Goal: Information Seeking & Learning: Compare options

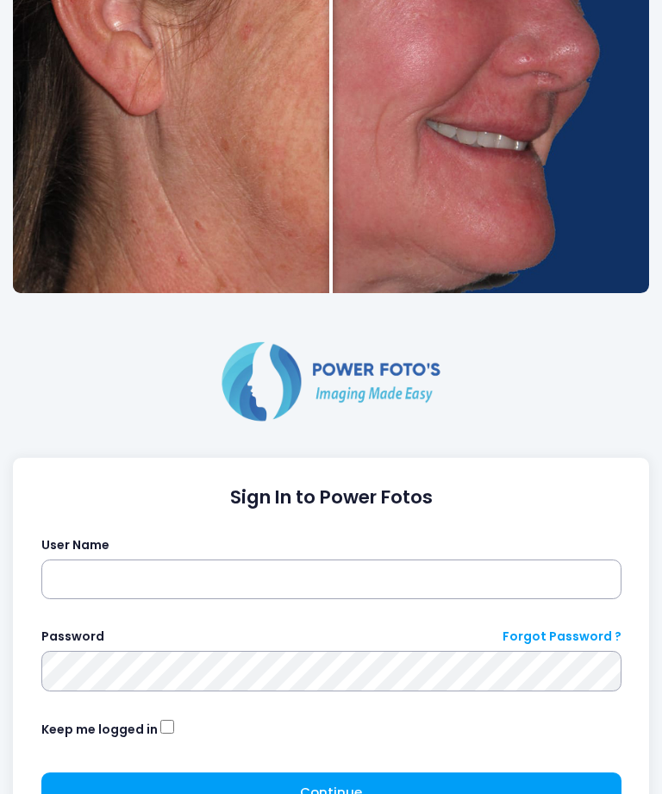
scroll to position [433, 0]
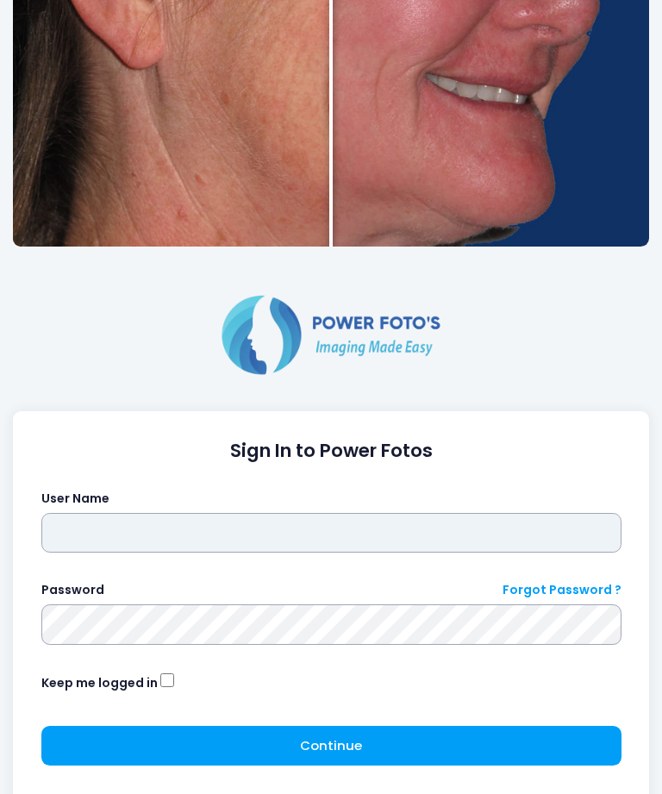
click at [405, 533] on input "text" at bounding box center [331, 534] width 580 height 40
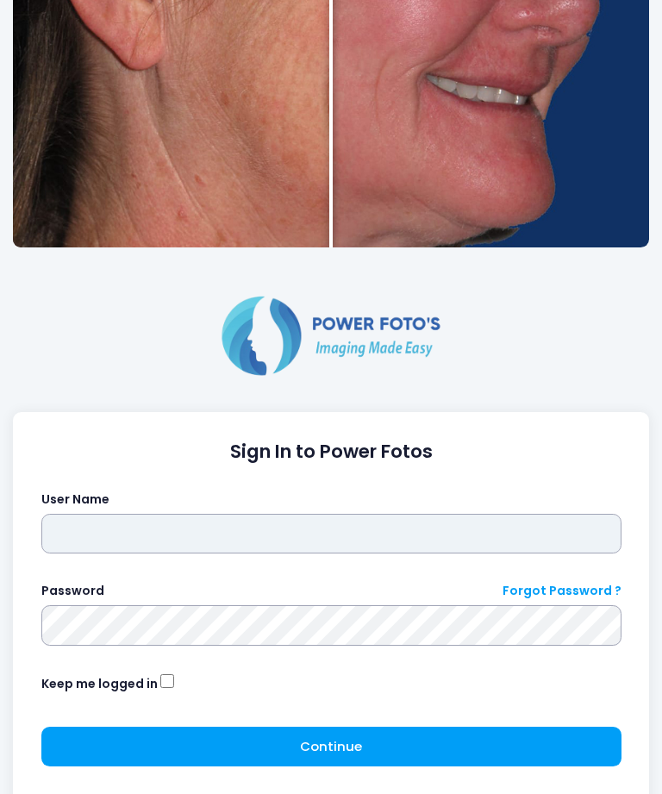
type input "*********"
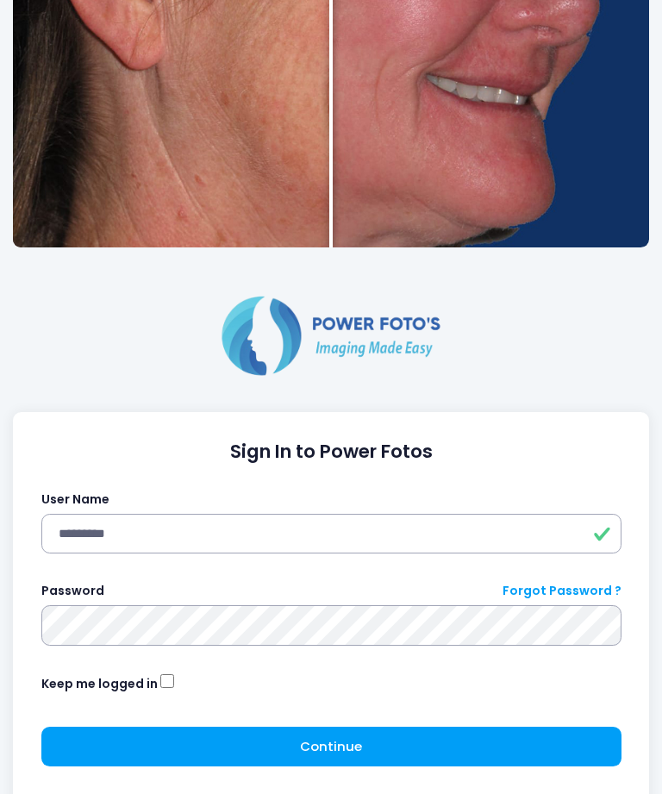
click button "submit" at bounding box center [0, 0] width 0 height 0
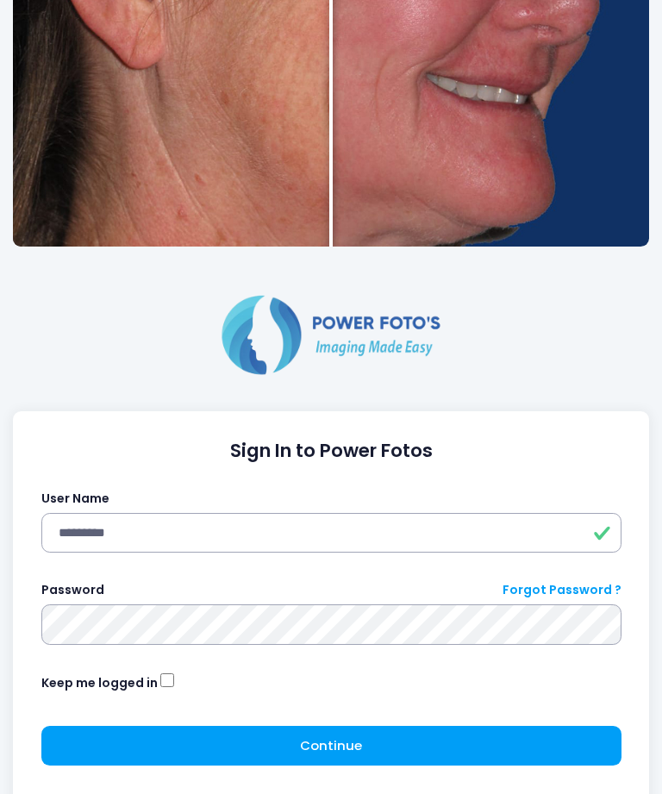
click at [372, 751] on button "Continue Please wait..." at bounding box center [331, 746] width 580 height 40
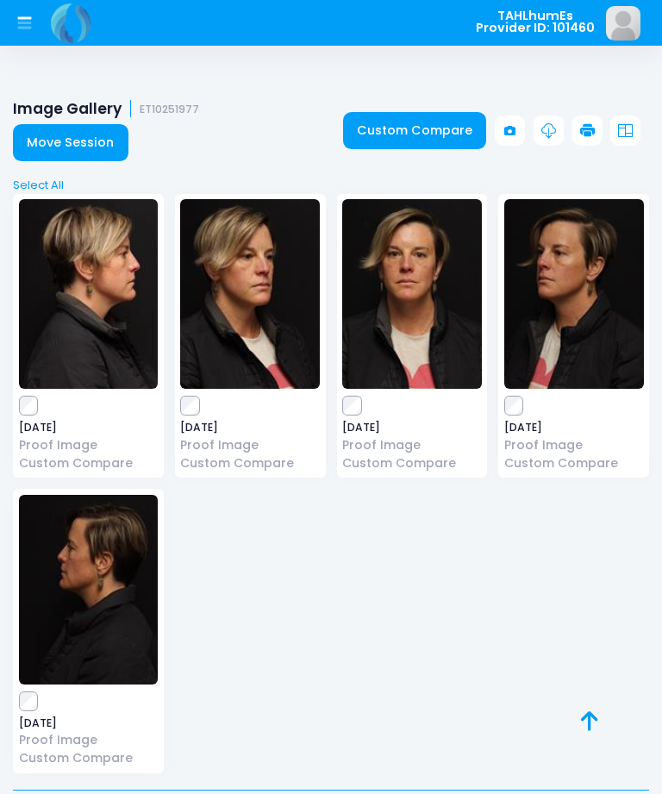
click at [39, 16] on button at bounding box center [25, 23] width 34 height 34
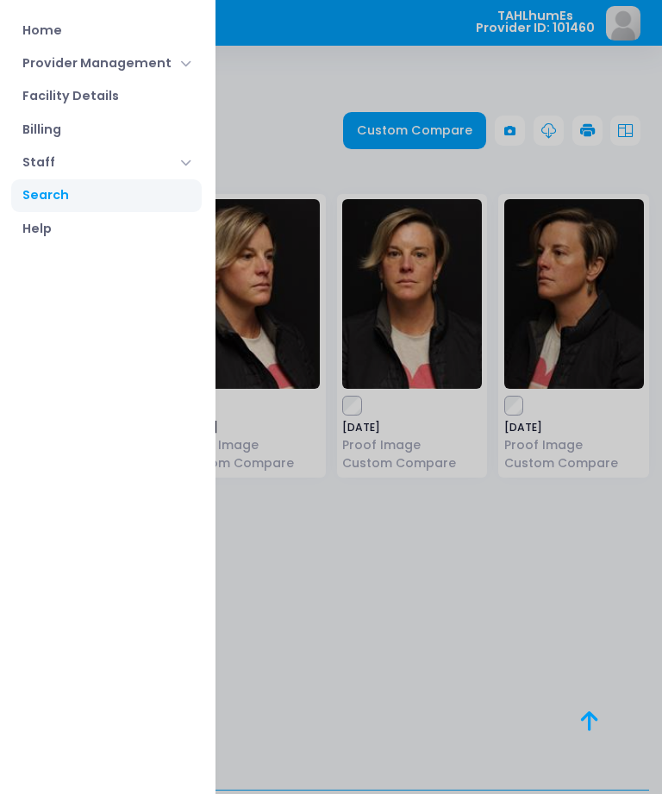
click at [63, 24] on link "Home" at bounding box center [106, 30] width 190 height 33
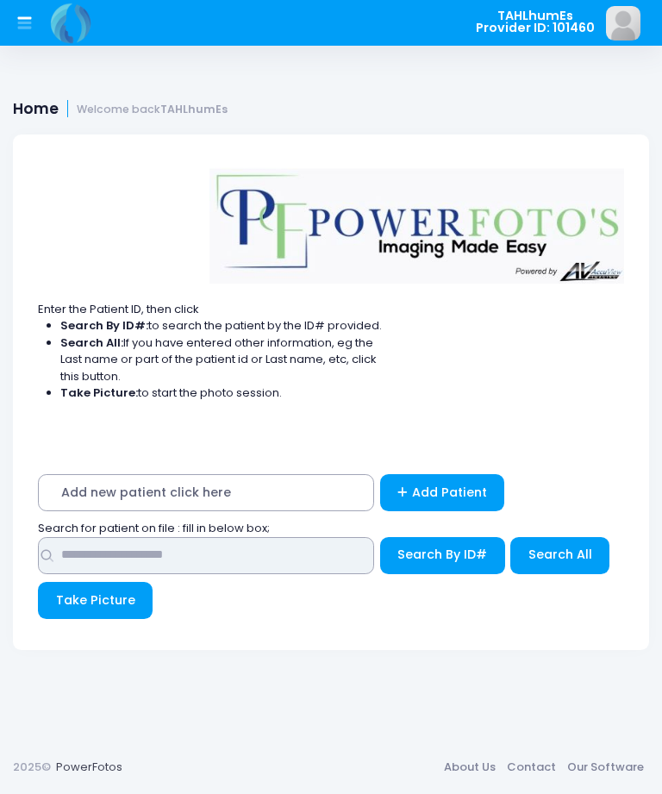
click at [222, 547] on input "text" at bounding box center [206, 555] width 336 height 37
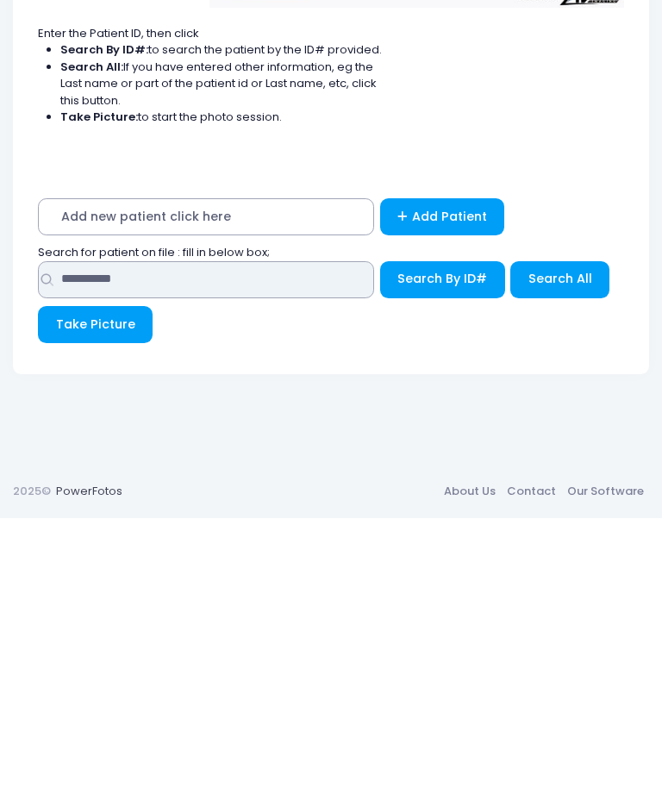
type input "**********"
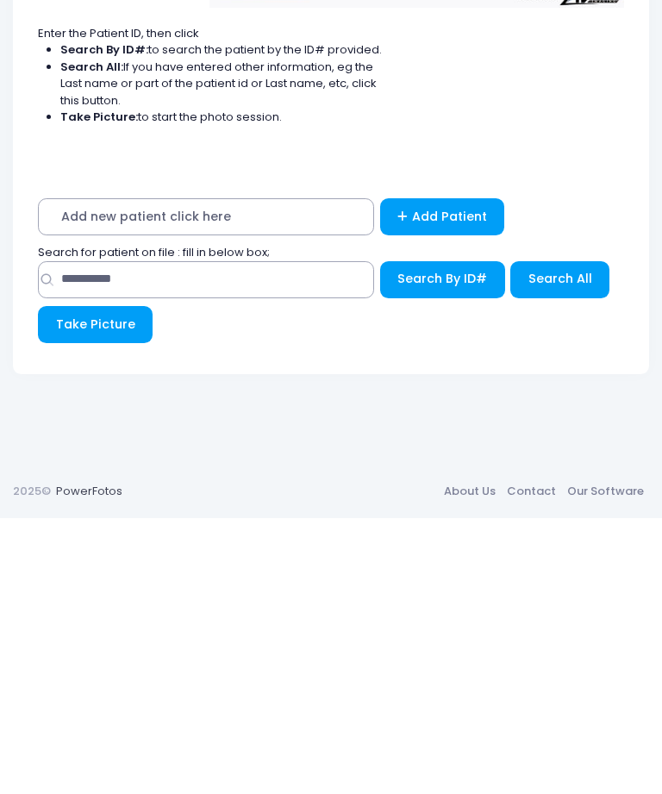
click at [563, 537] on button "Search All" at bounding box center [559, 555] width 99 height 37
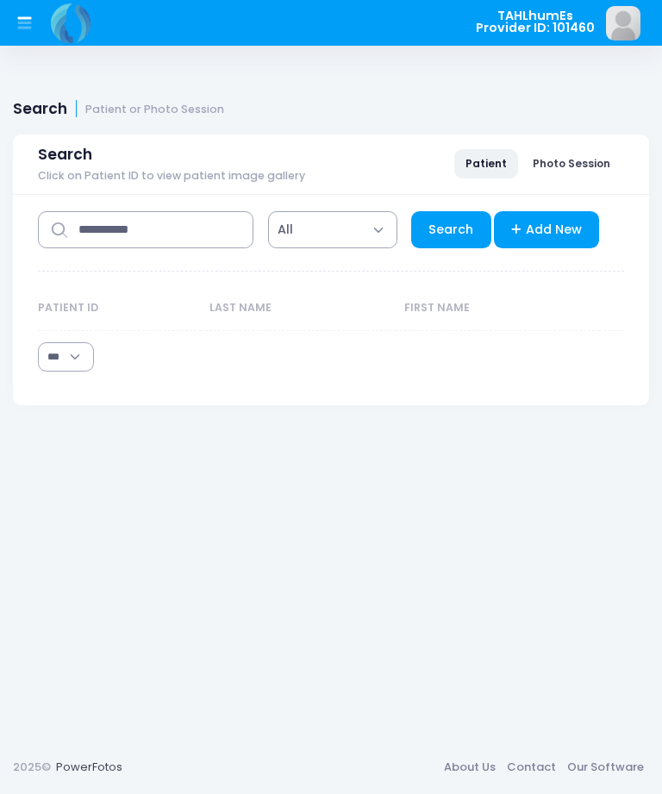
select select "***"
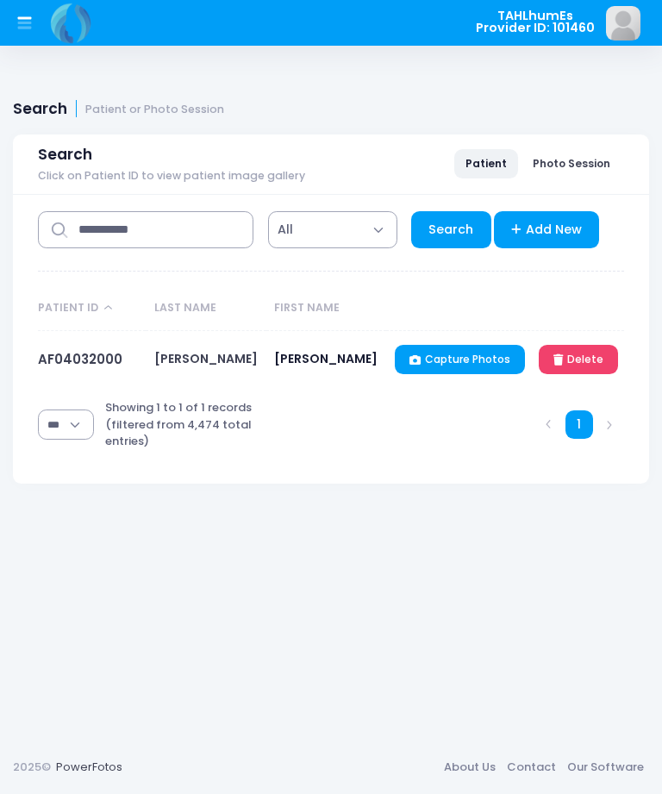
click at [88, 356] on link "AF04032000" at bounding box center [80, 359] width 84 height 18
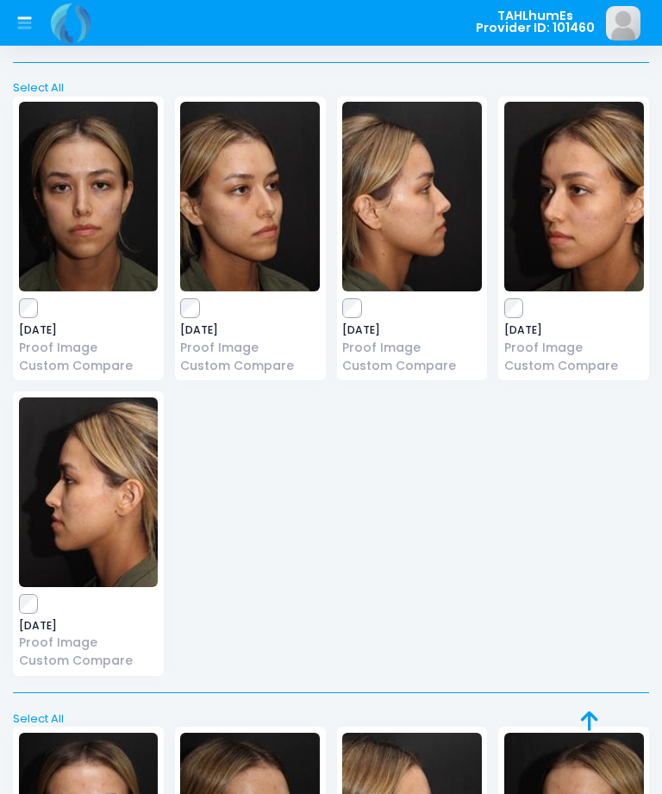
scroll to position [1333, 0]
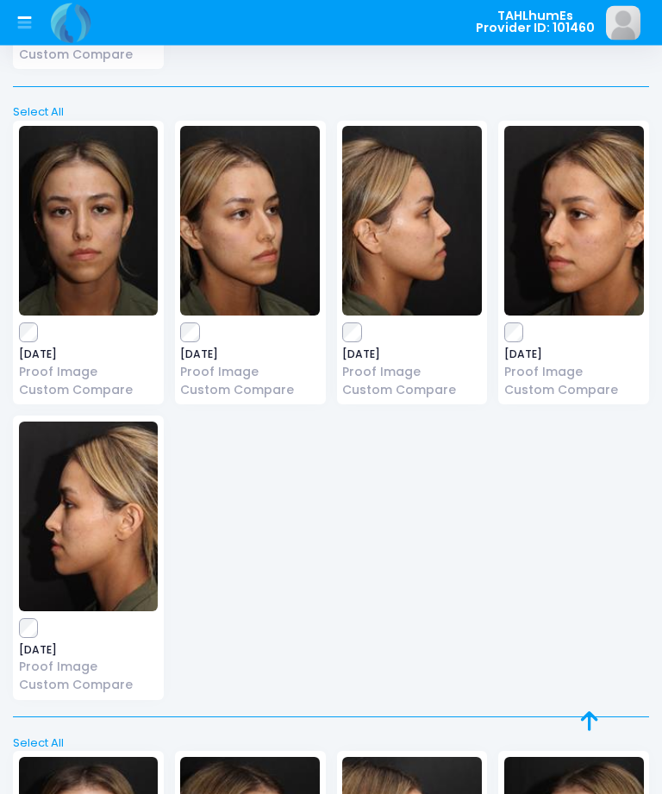
click at [191, 312] on img at bounding box center [250, 222] width 140 height 190
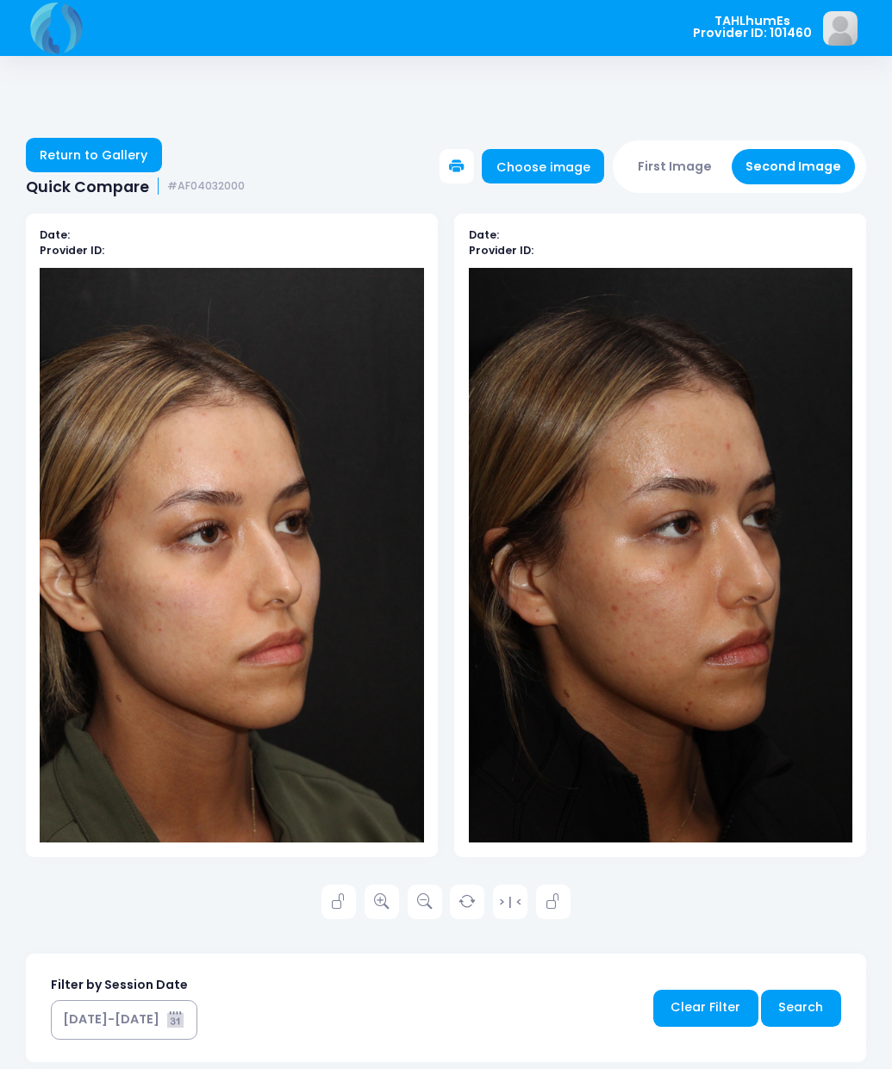
scroll to position [31, 0]
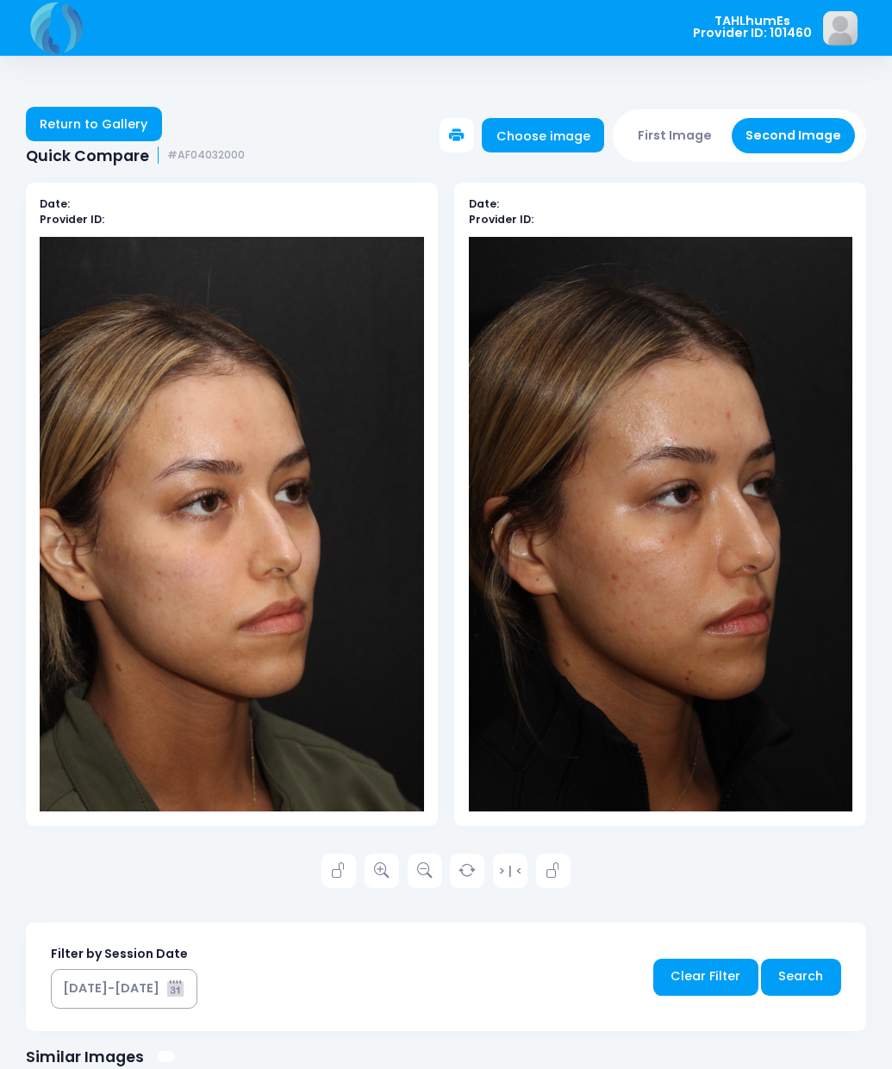
click at [133, 115] on link "Return to Gallery" at bounding box center [94, 124] width 136 height 34
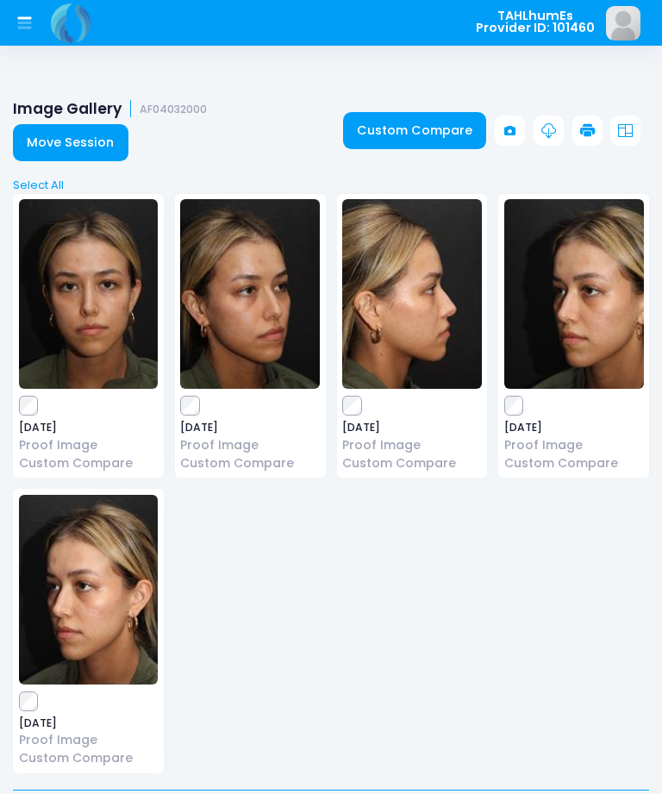
click at [445, 134] on link "Custom Compare" at bounding box center [415, 130] width 144 height 37
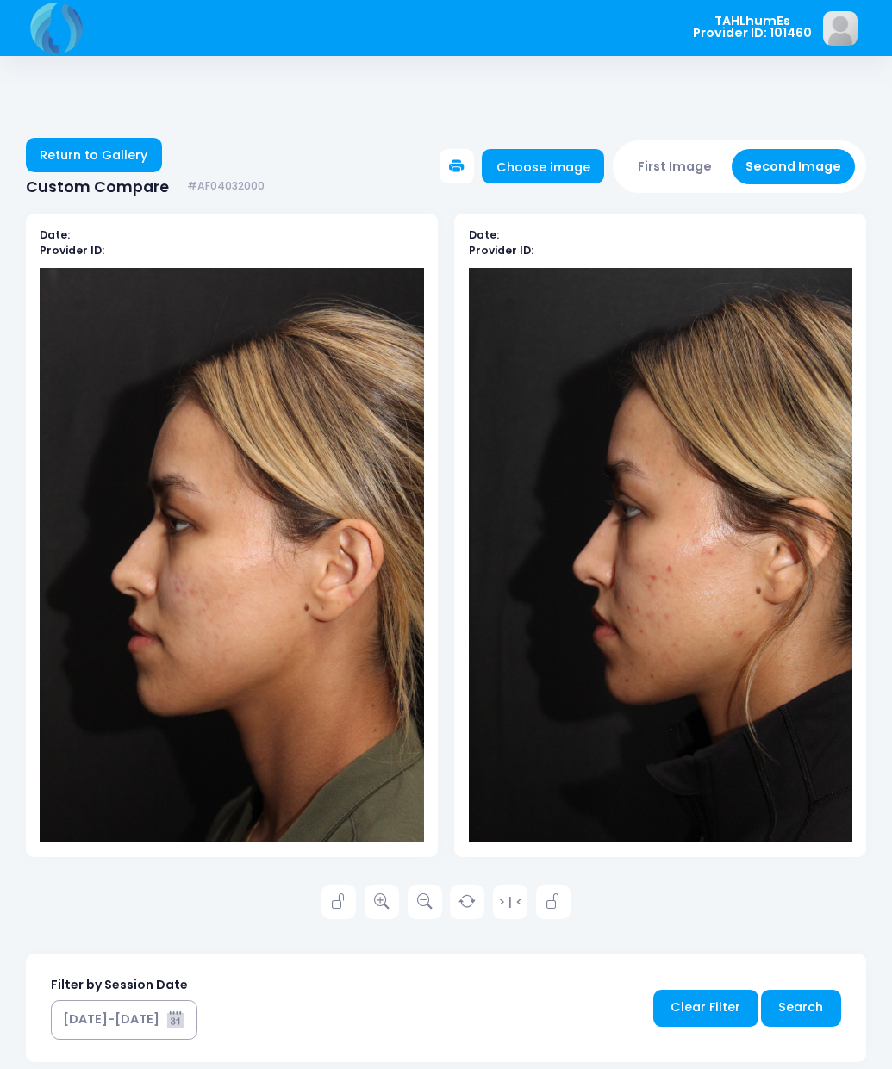
scroll to position [31, 0]
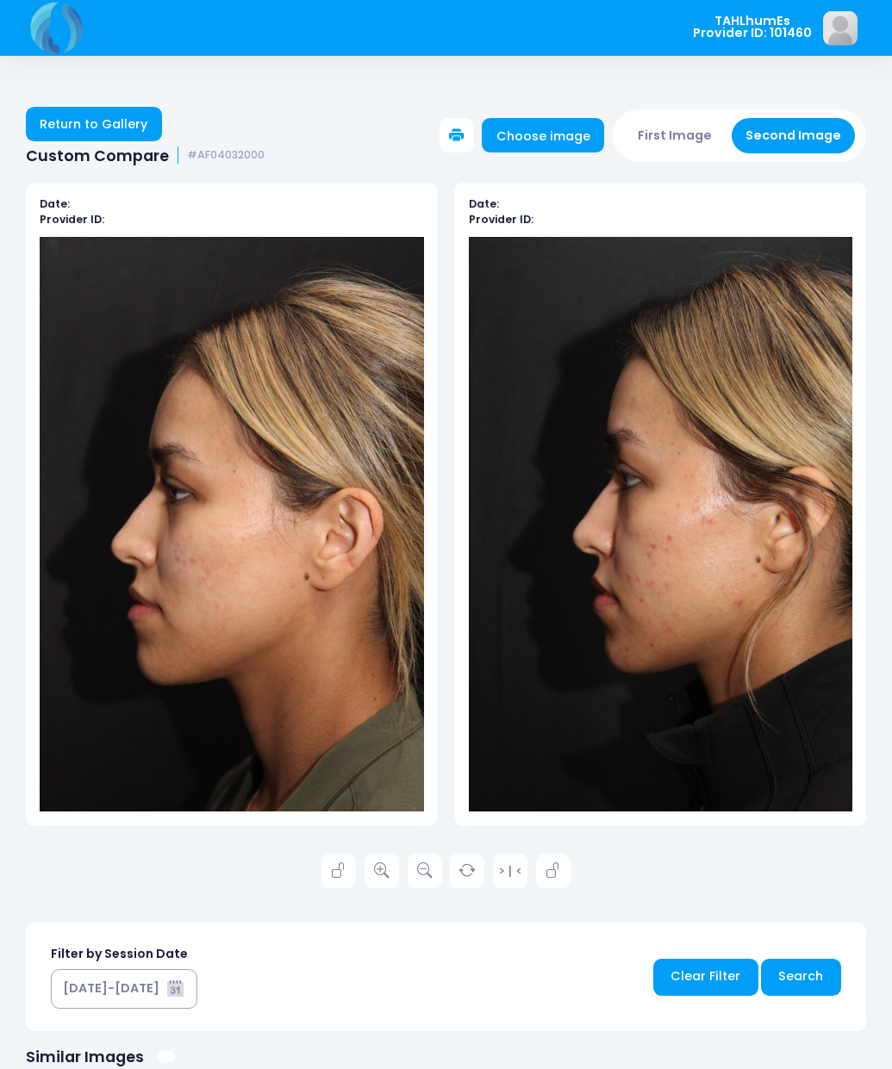
click at [120, 119] on link "Return to Gallery" at bounding box center [94, 124] width 136 height 34
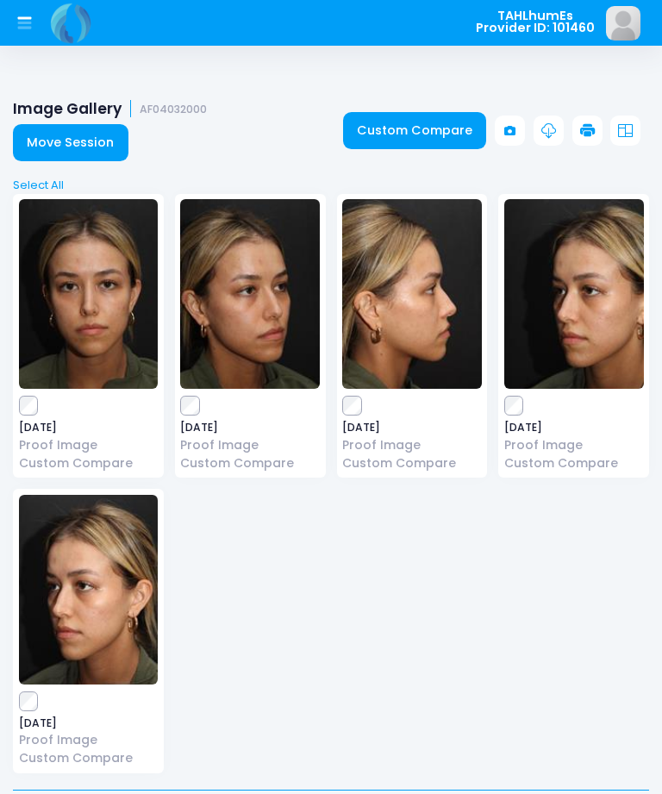
click at [417, 131] on link "Custom Compare" at bounding box center [415, 130] width 144 height 37
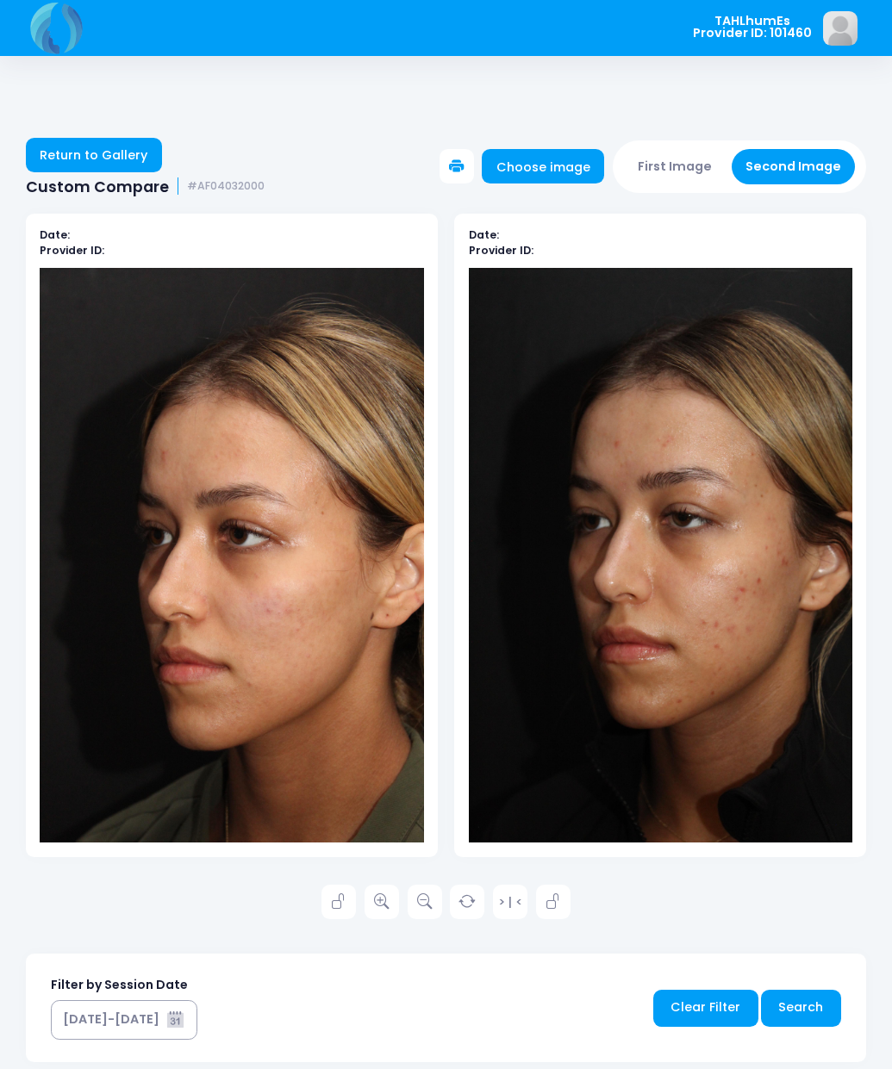
scroll to position [31, 0]
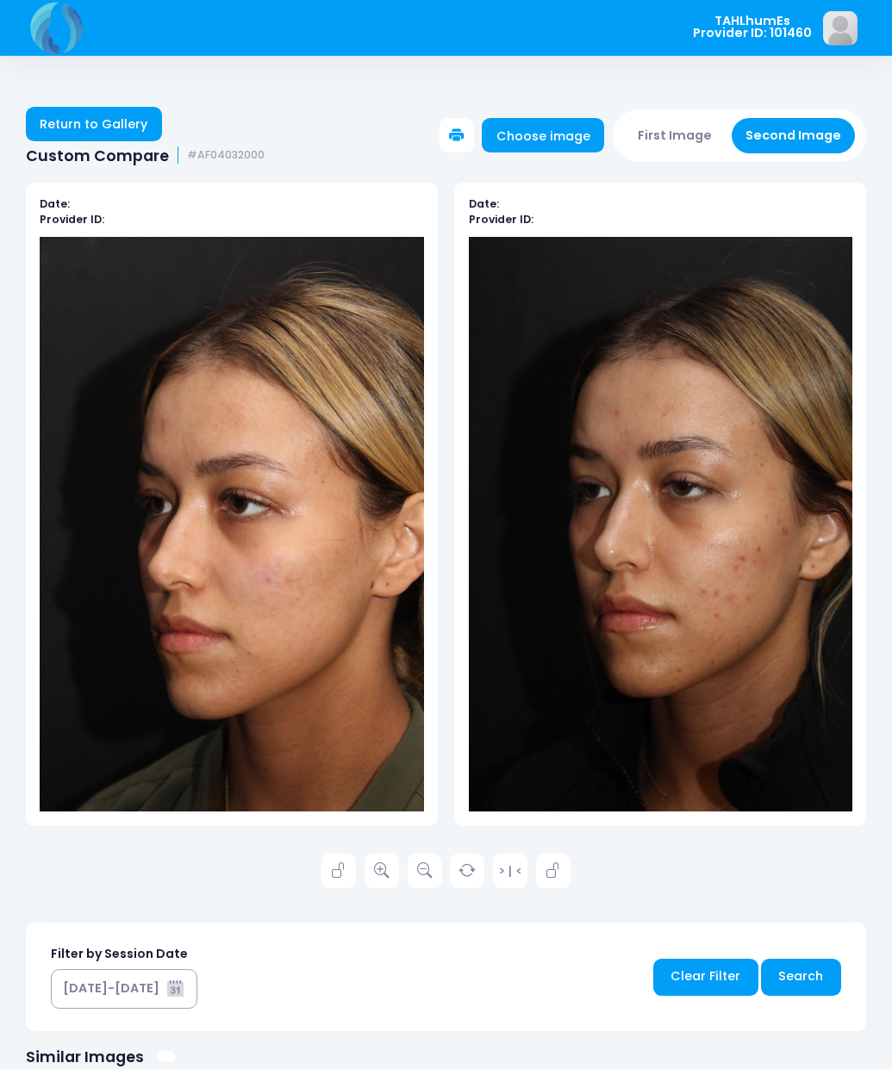
click at [146, 114] on link "Return to Gallery" at bounding box center [94, 124] width 136 height 34
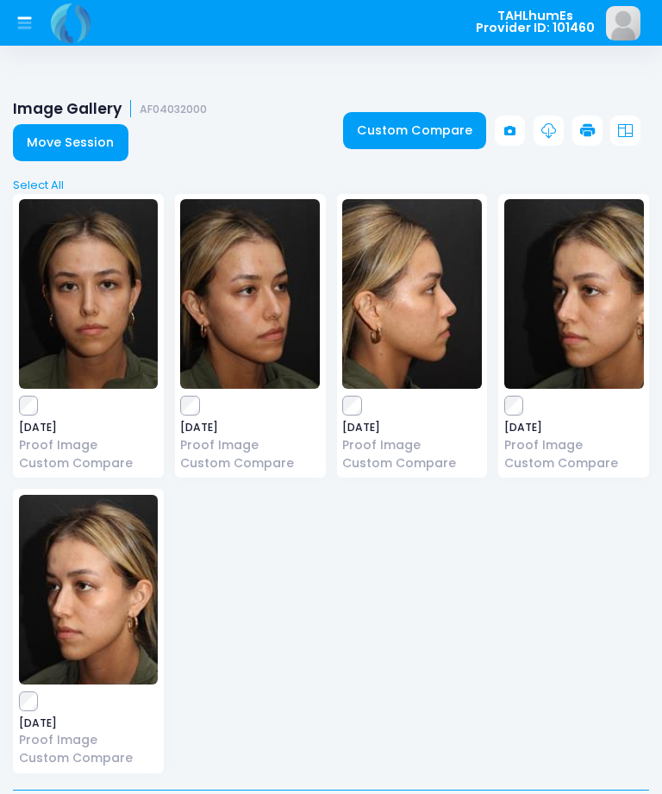
click at [427, 131] on link "Custom Compare" at bounding box center [415, 130] width 144 height 37
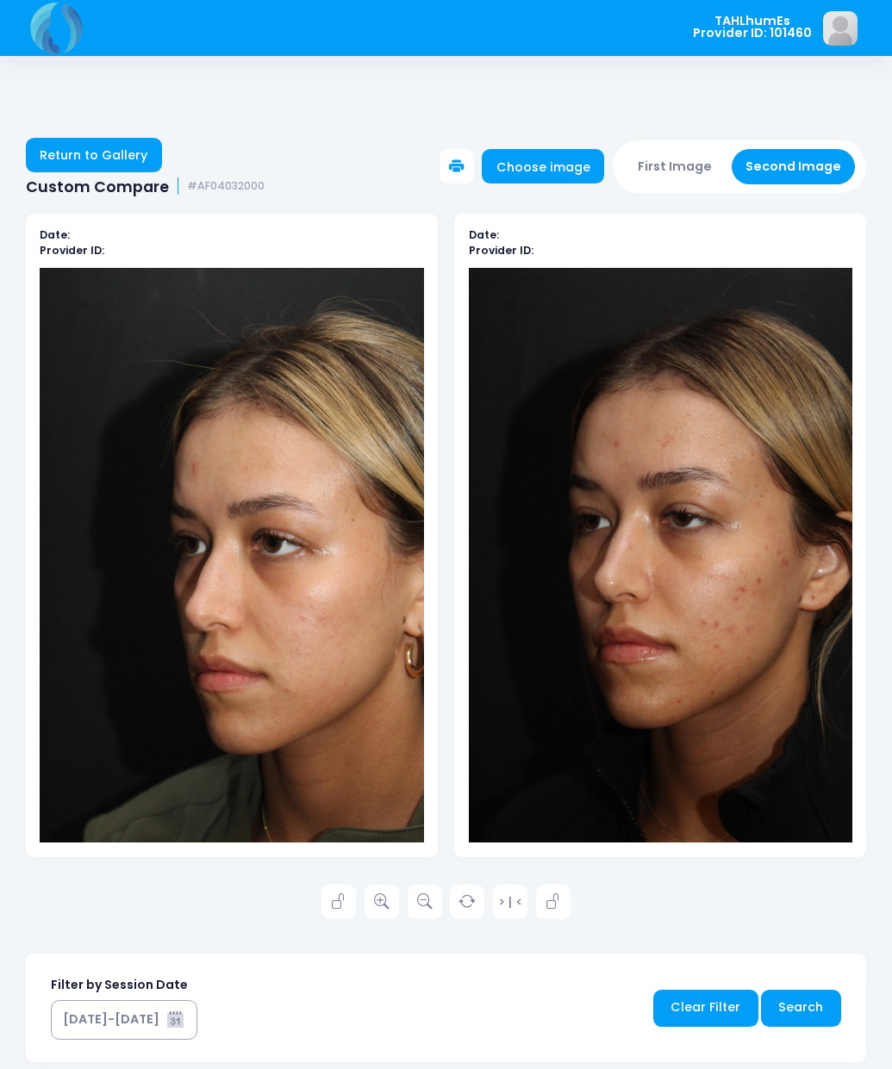
scroll to position [31, 0]
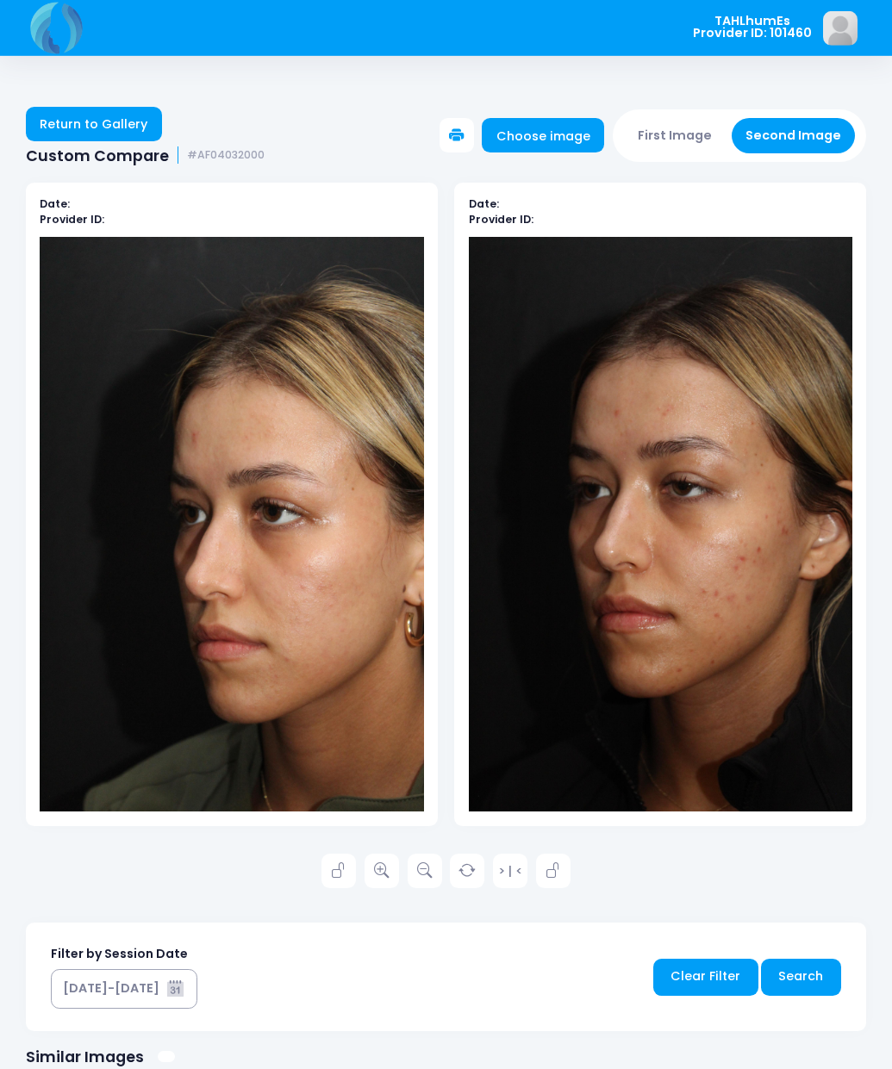
click at [134, 127] on link "Return to Gallery" at bounding box center [94, 124] width 136 height 34
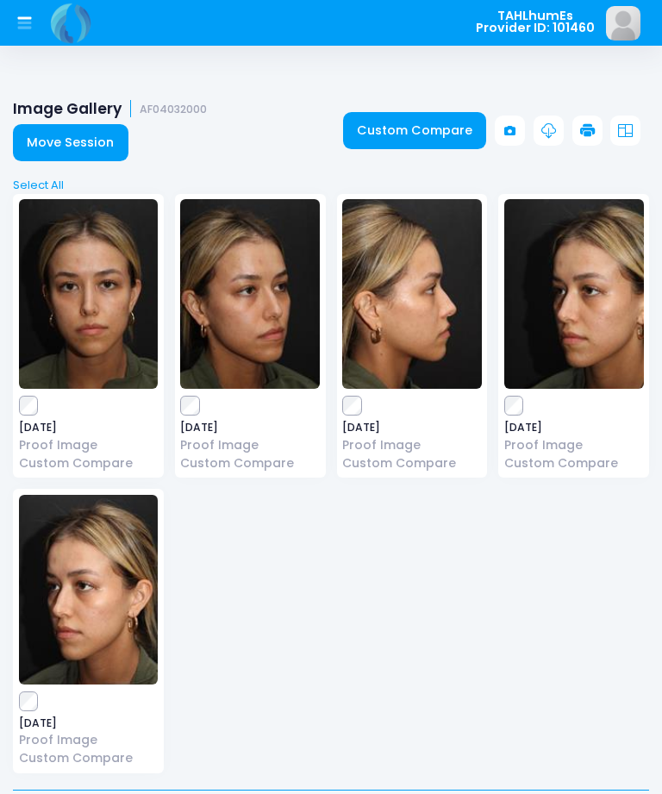
click at [445, 126] on link "Custom Compare" at bounding box center [415, 130] width 144 height 37
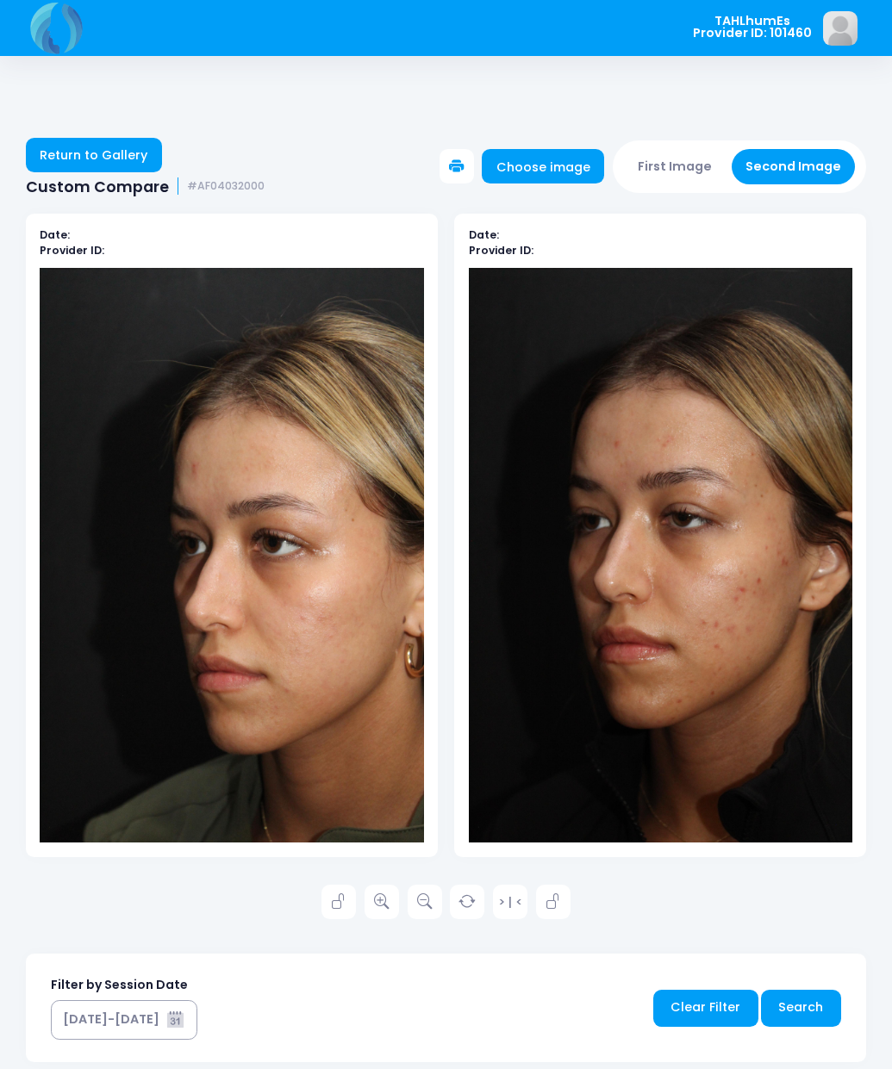
scroll to position [31, 0]
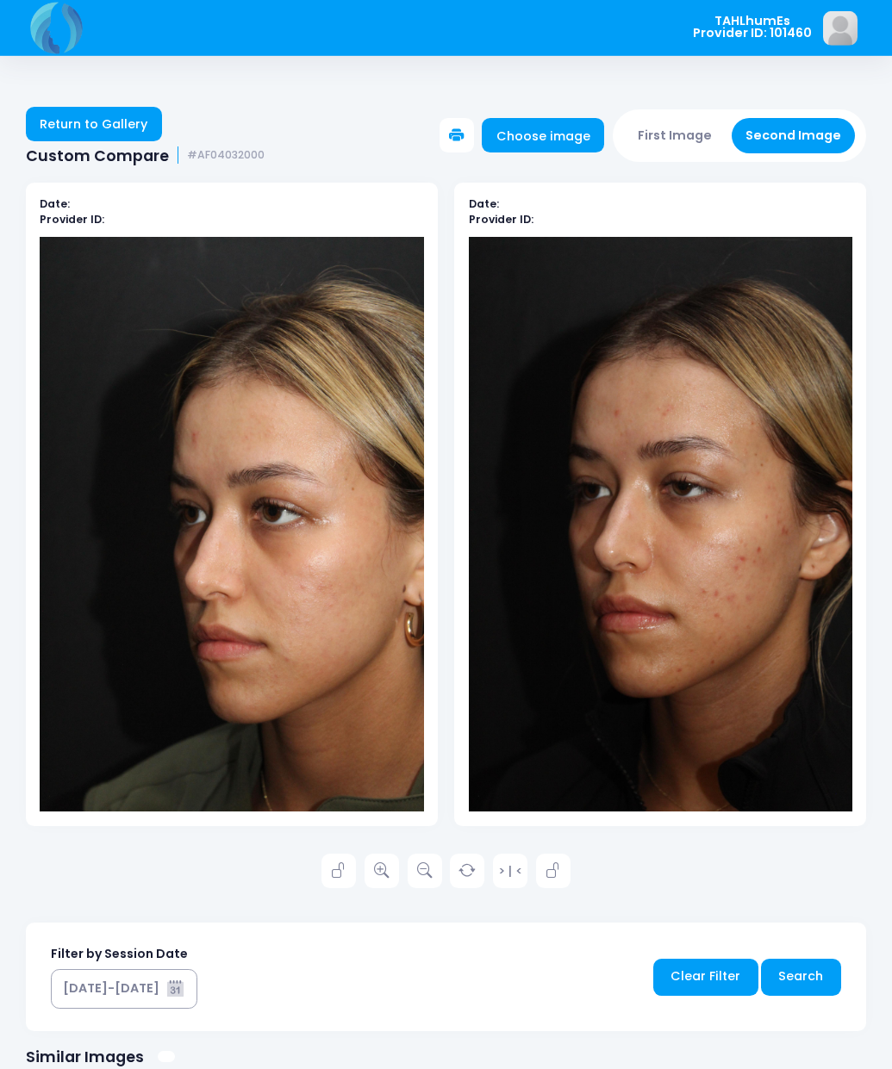
click at [171, 106] on div "Return to Gallery Custom Compare #AF04032000 Choose image First Image Second Im…" at bounding box center [446, 127] width 892 height 75
click at [138, 137] on link "Return to Gallery" at bounding box center [94, 124] width 136 height 34
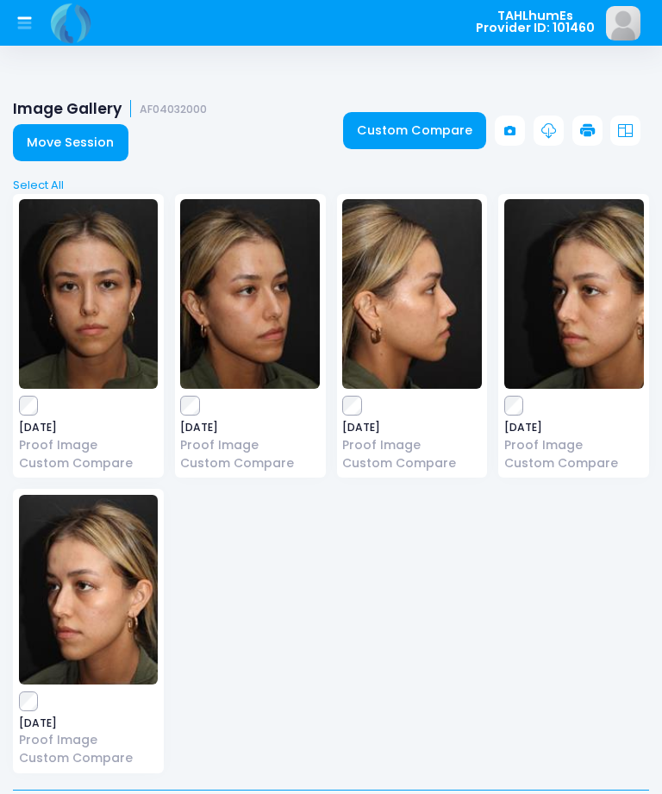
click at [82, 139] on link "Move Session" at bounding box center [70, 142] width 115 height 37
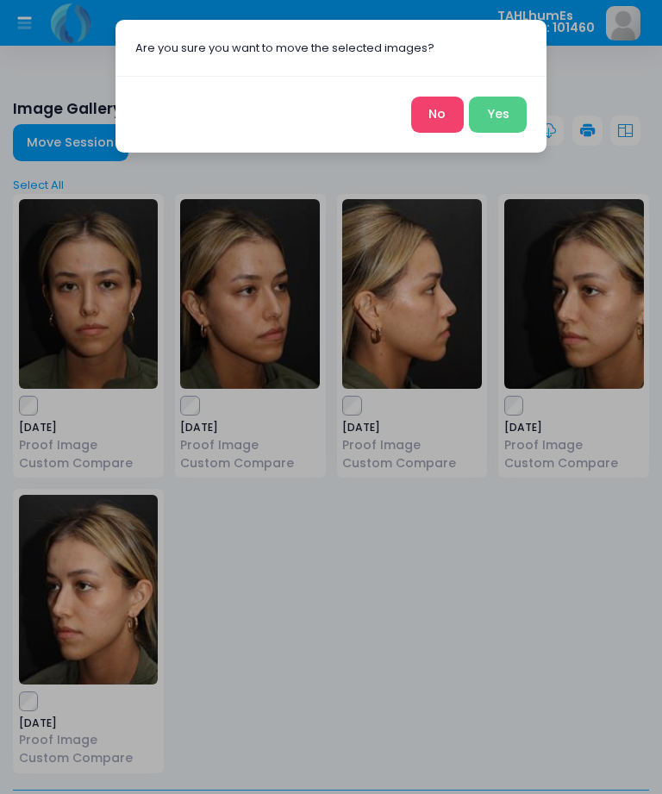
click at [439, 110] on button "No" at bounding box center [437, 115] width 53 height 37
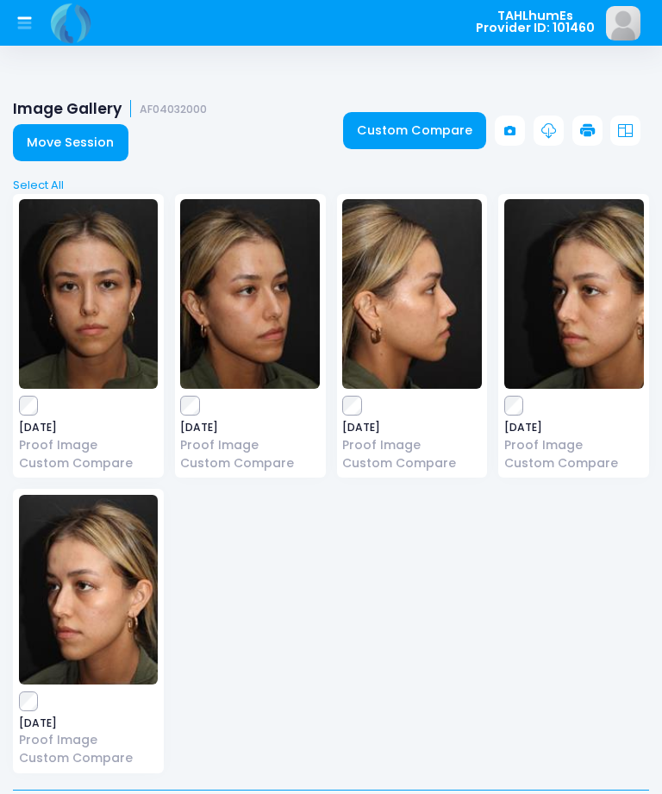
click at [427, 126] on link "Custom Compare" at bounding box center [415, 130] width 144 height 37
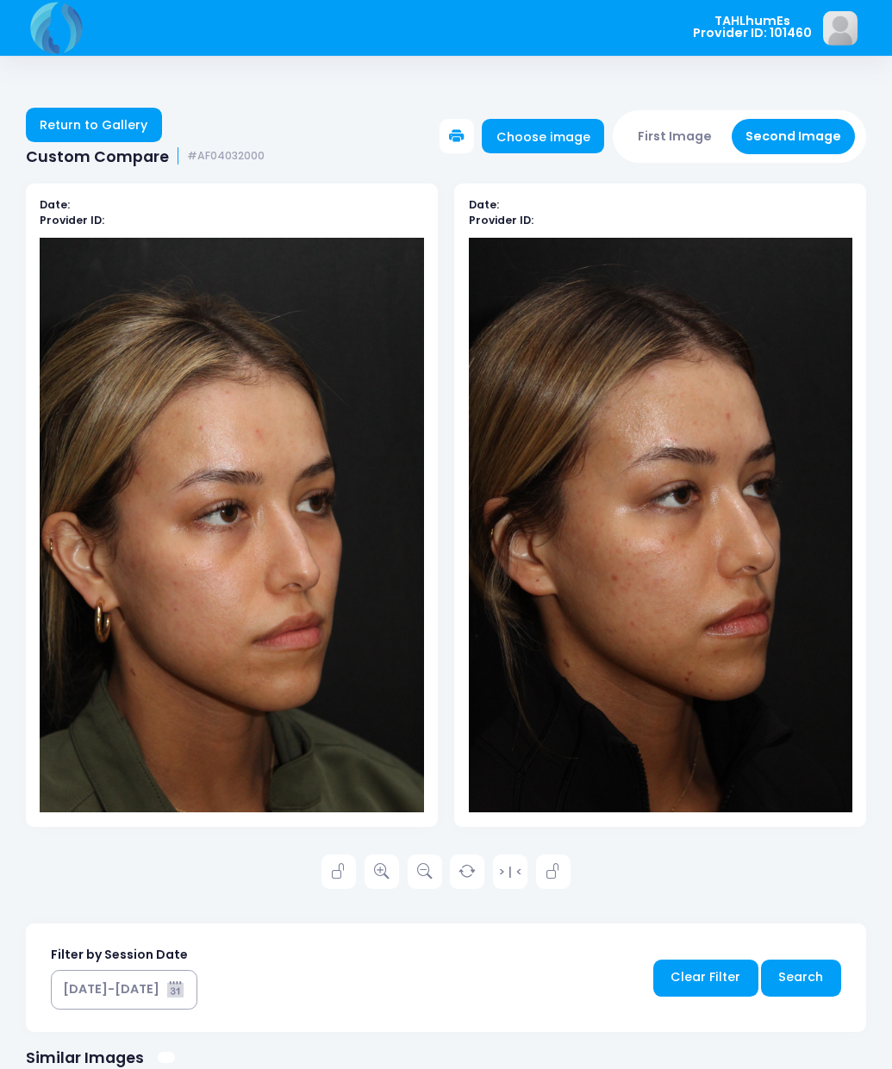
scroll to position [31, 0]
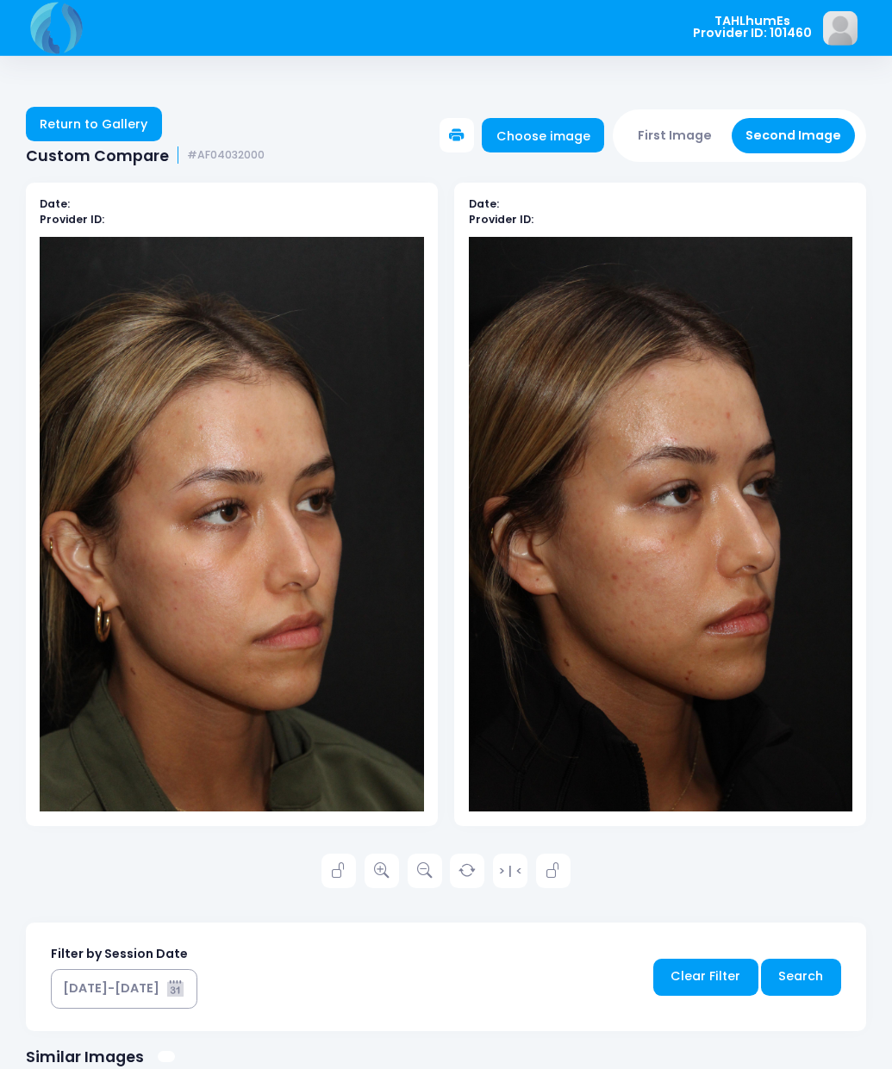
click at [117, 124] on link "Return to Gallery" at bounding box center [94, 124] width 136 height 34
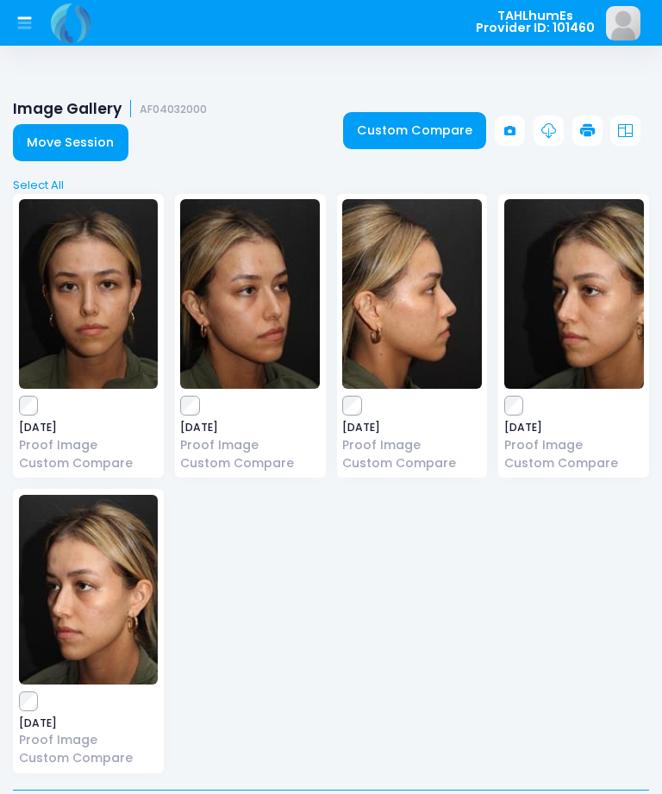
click at [439, 121] on link "Custom Compare" at bounding box center [415, 130] width 144 height 37
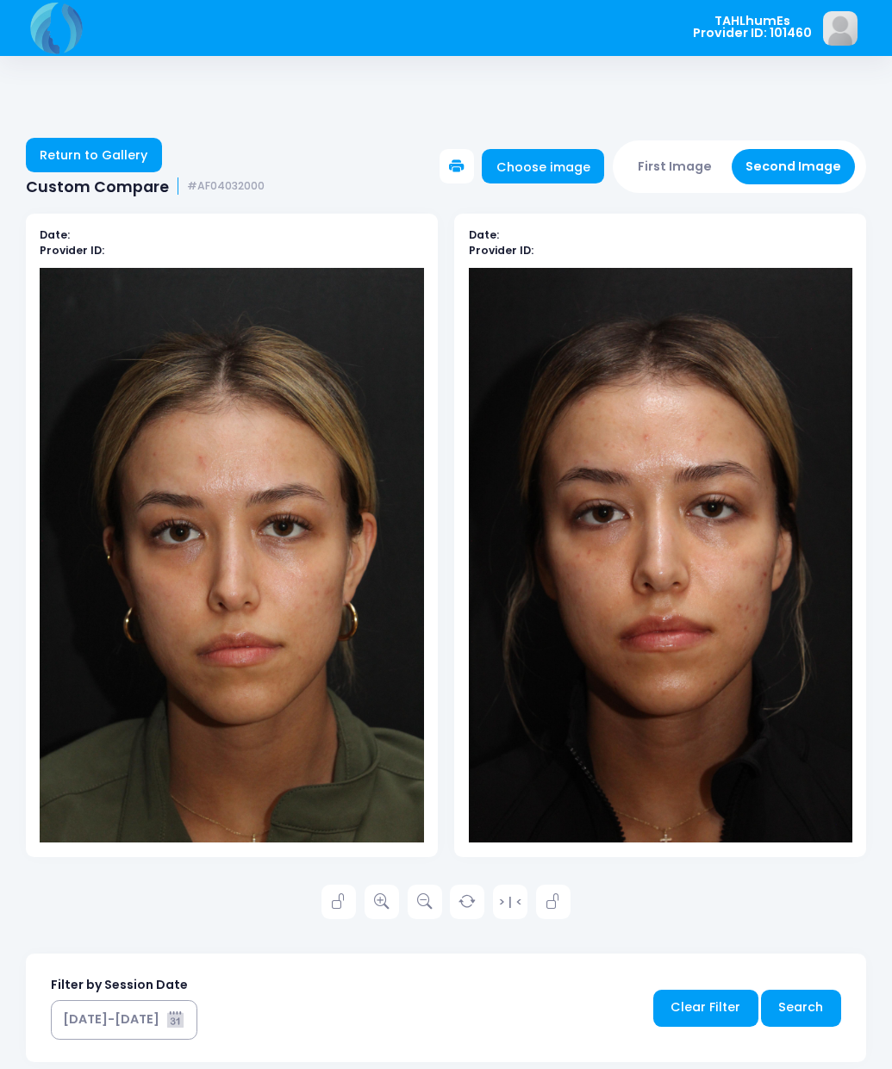
scroll to position [31, 0]
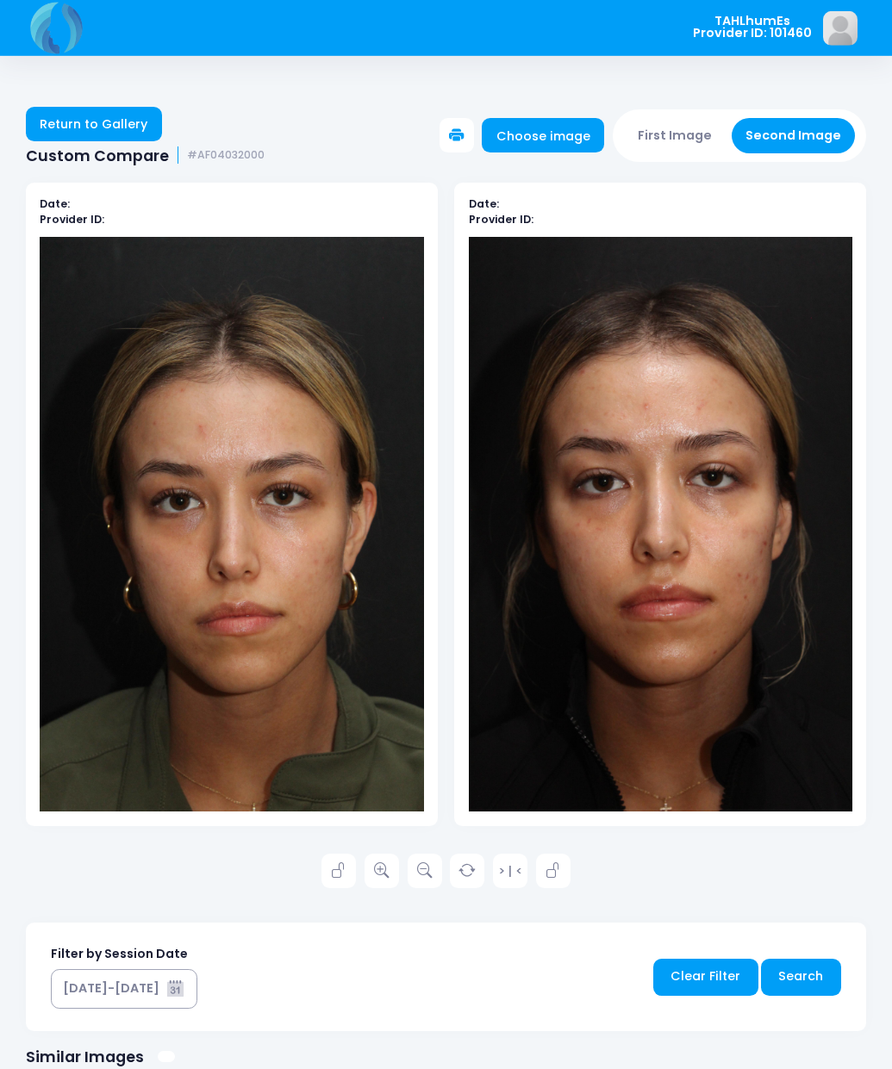
click at [114, 132] on link "Return to Gallery" at bounding box center [94, 124] width 136 height 34
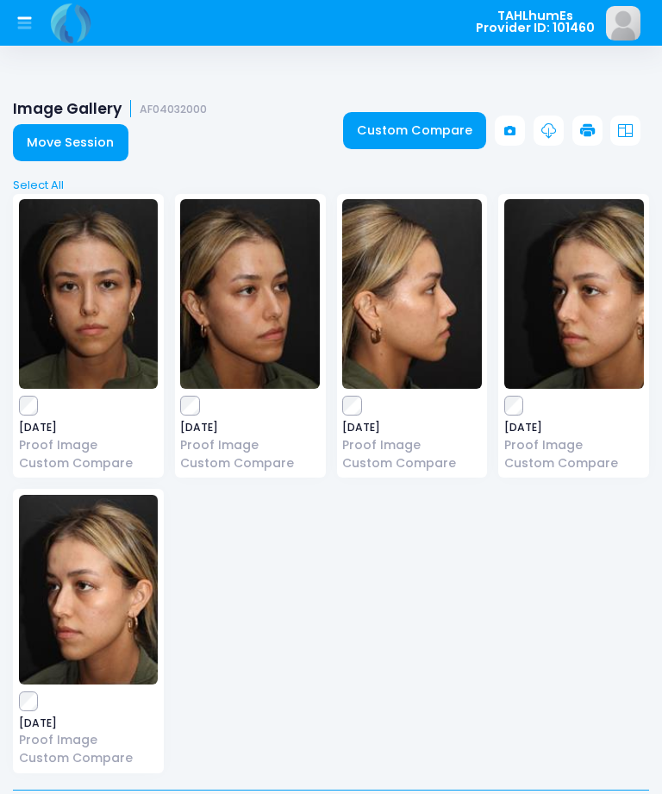
click at [427, 134] on link "Custom Compare" at bounding box center [415, 130] width 144 height 37
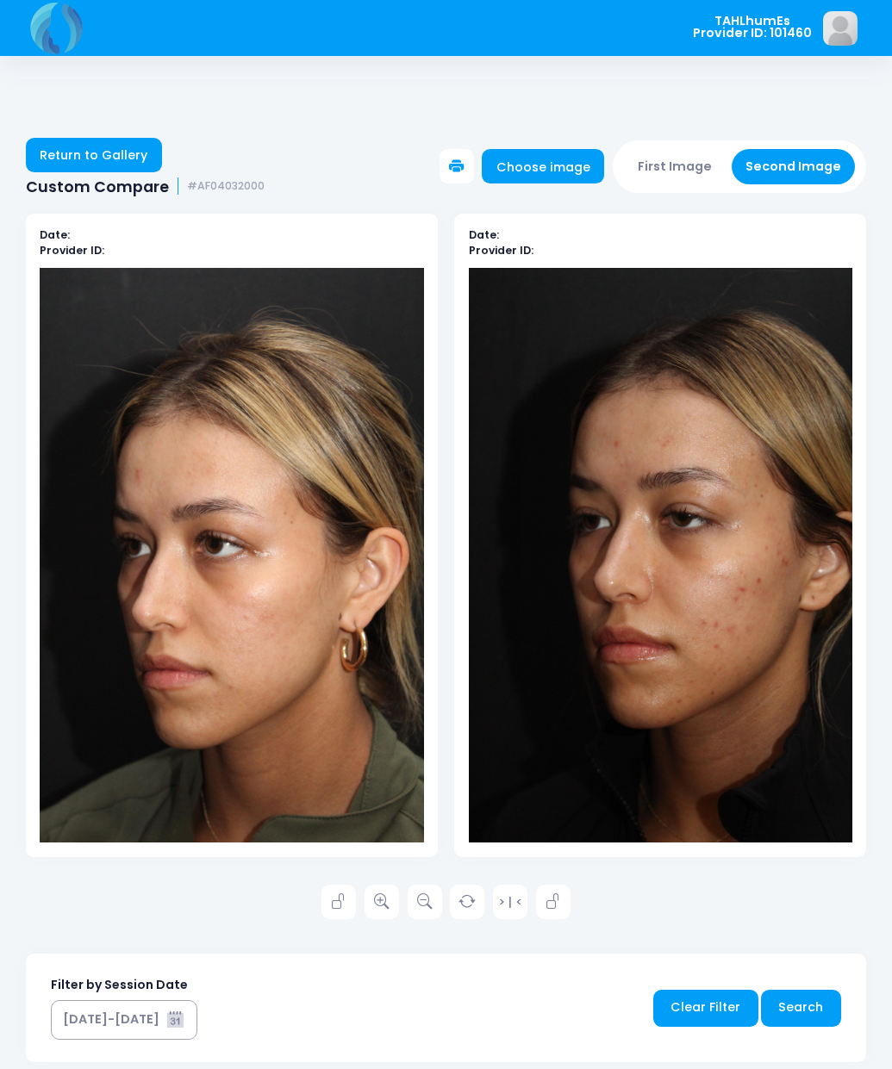
scroll to position [31, 0]
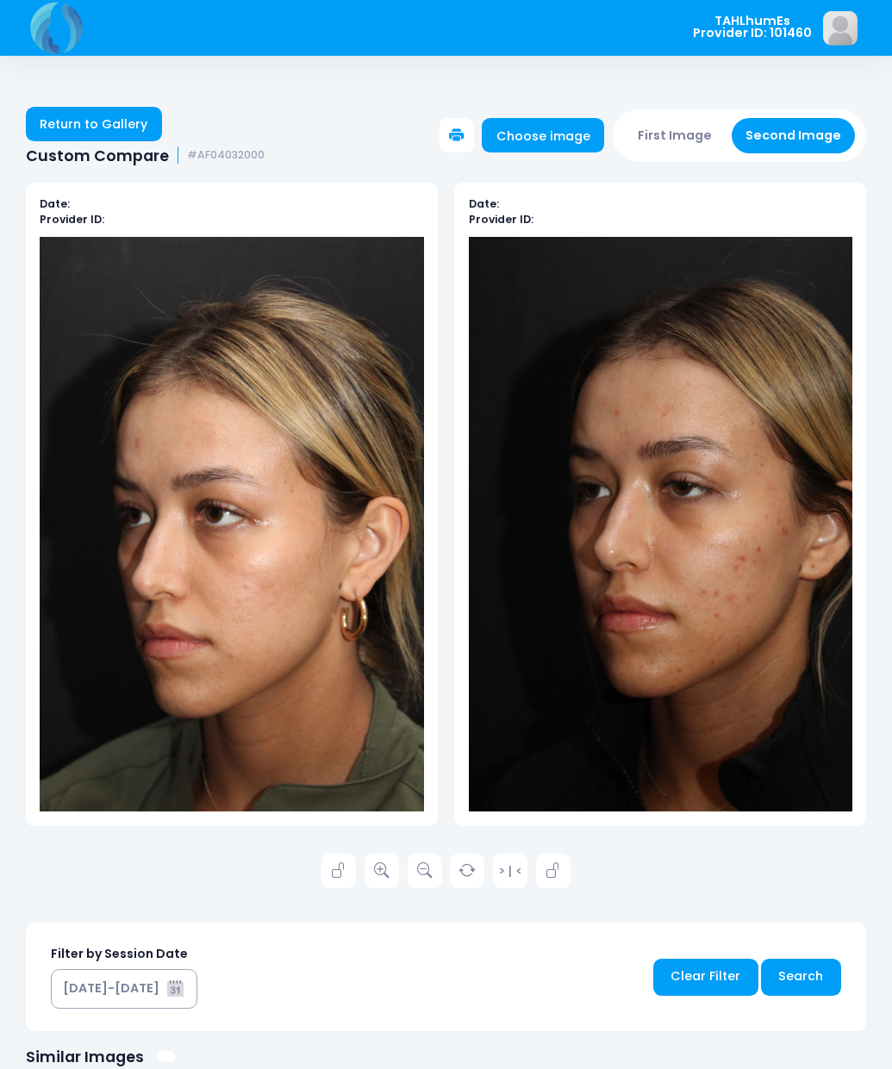
click at [89, 123] on link "Return to Gallery" at bounding box center [94, 124] width 136 height 34
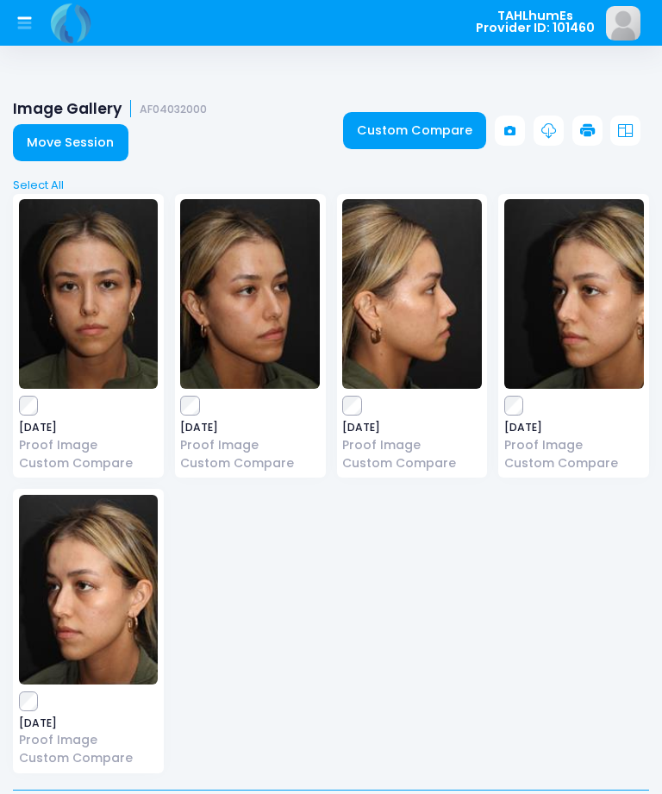
click at [439, 140] on link "Custom Compare" at bounding box center [415, 130] width 144 height 37
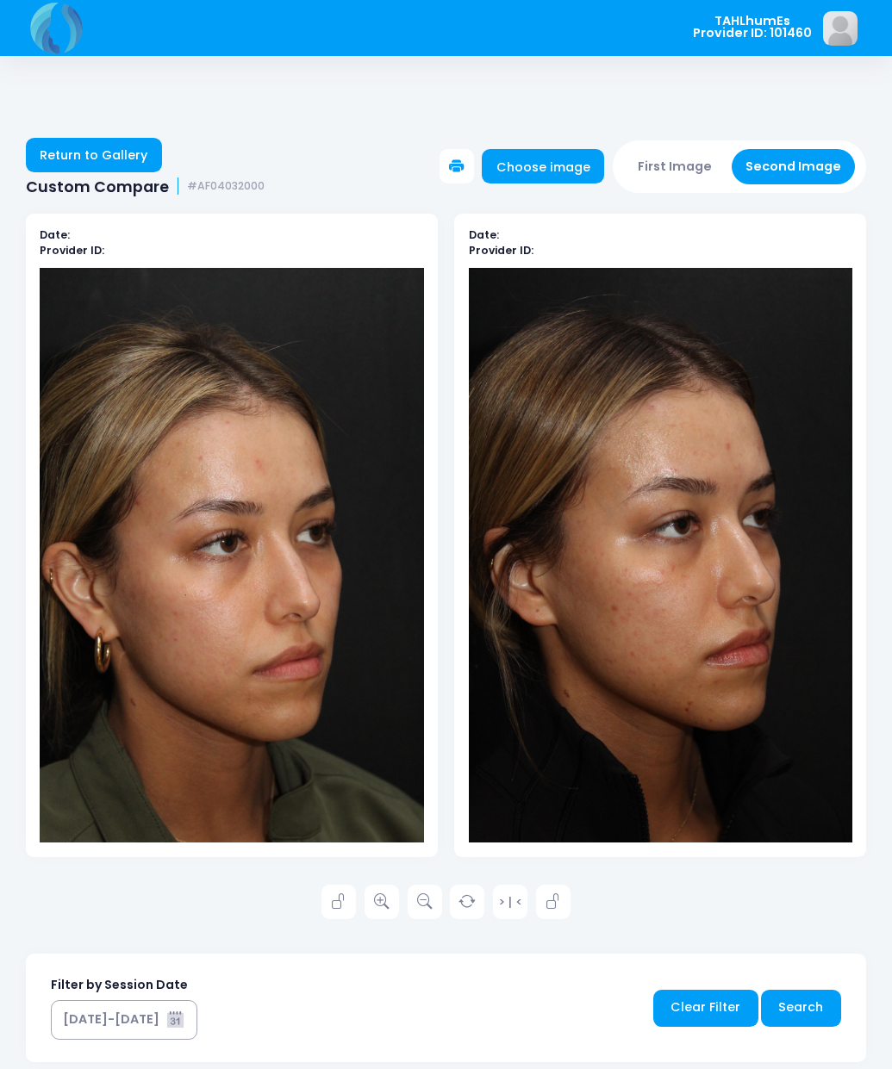
scroll to position [31, 0]
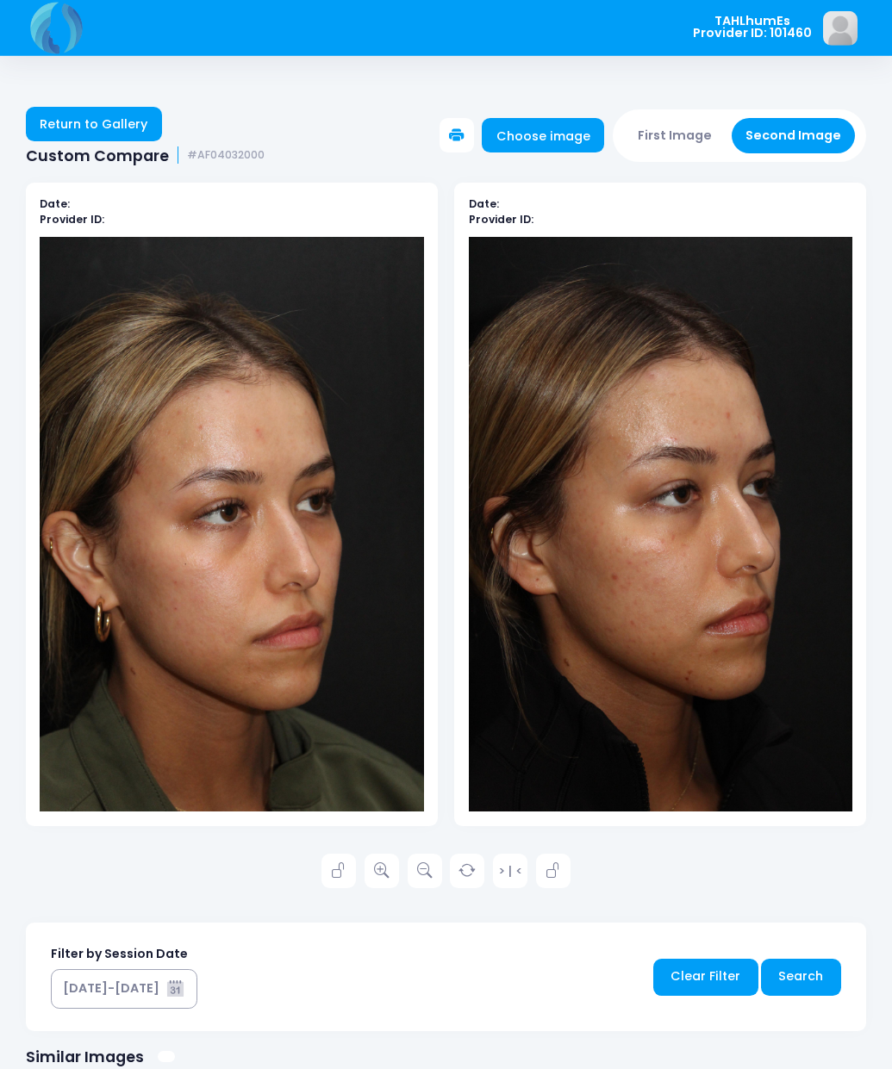
click at [378, 862] on link at bounding box center [381, 871] width 34 height 34
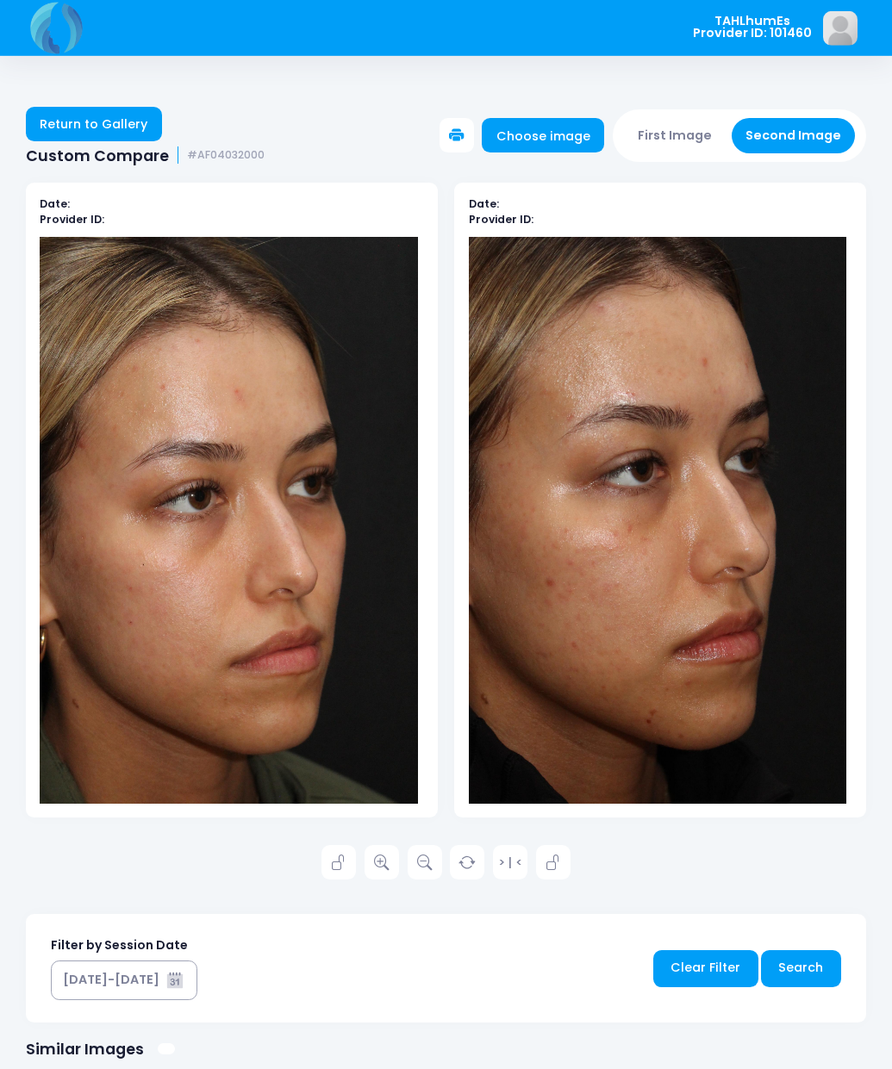
click at [131, 125] on link "Return to Gallery" at bounding box center [94, 124] width 136 height 34
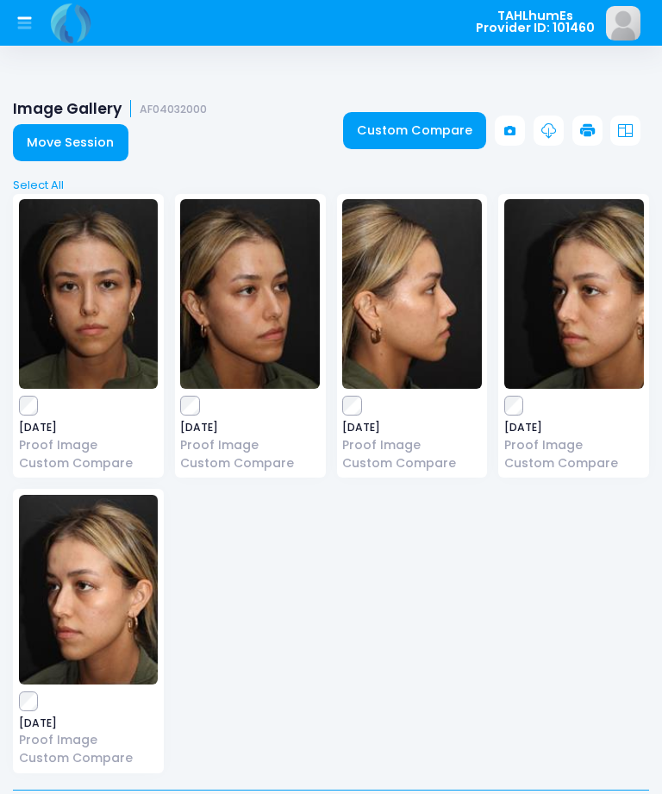
click at [406, 127] on link "Custom Compare" at bounding box center [415, 130] width 144 height 37
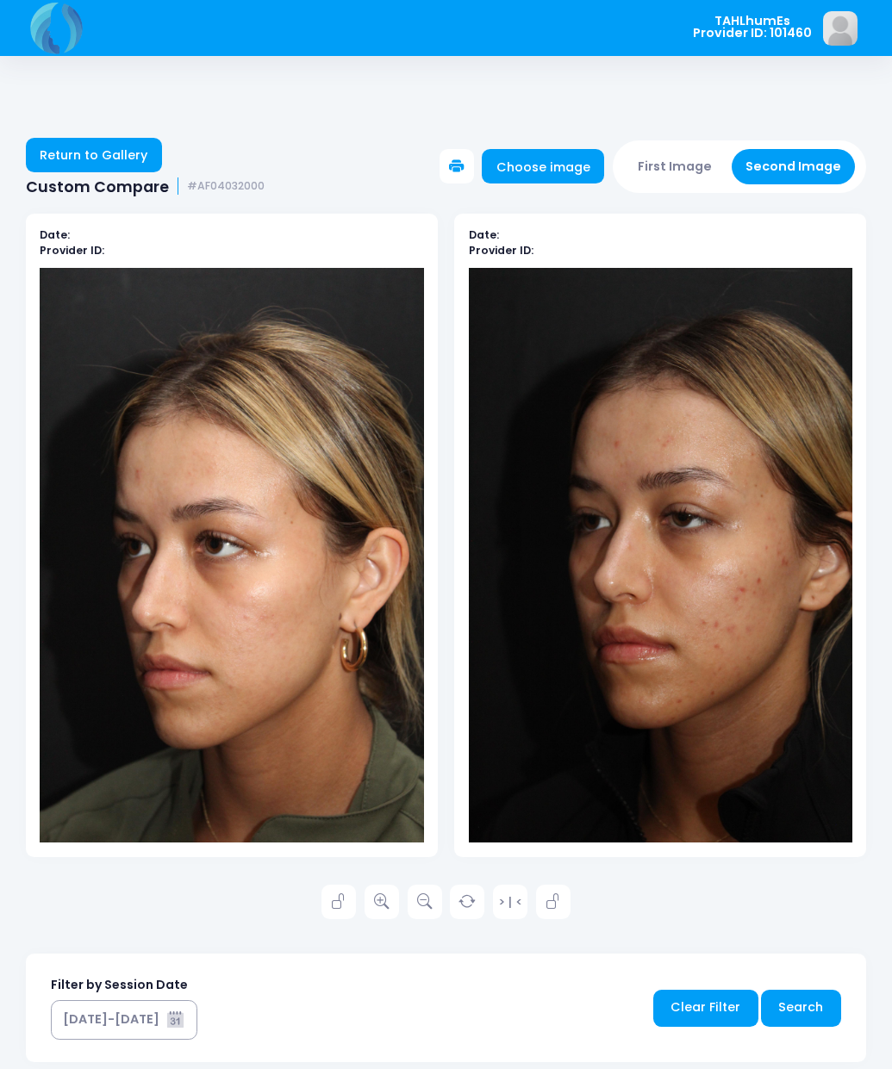
scroll to position [31, 0]
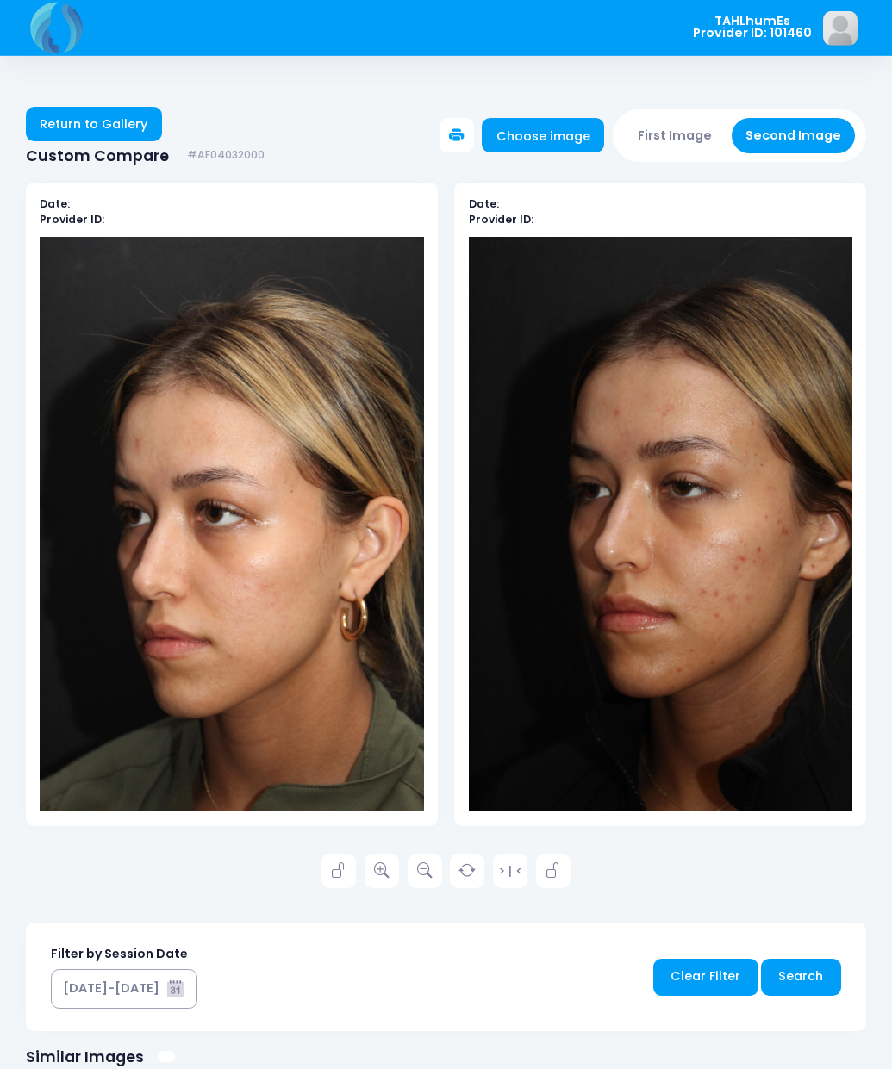
click at [387, 878] on icon at bounding box center [382, 871] width 16 height 16
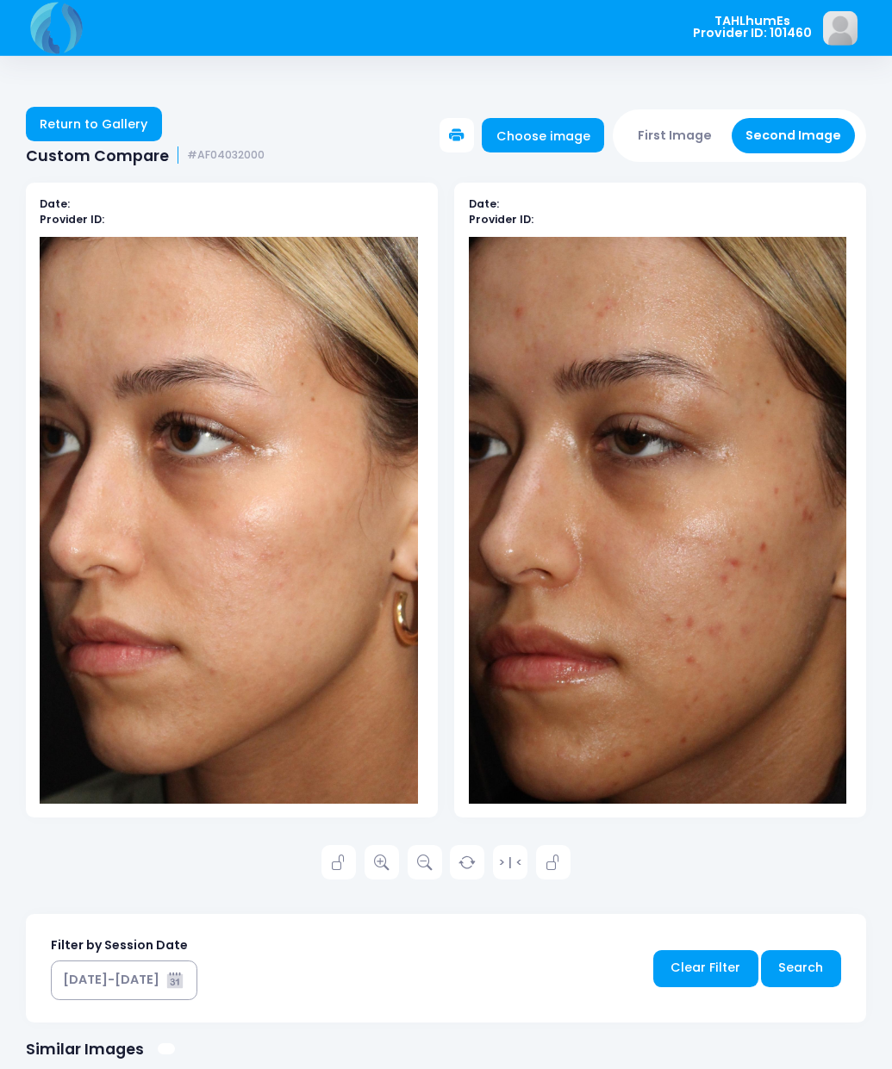
click at [137, 140] on link "Return to Gallery" at bounding box center [94, 124] width 136 height 34
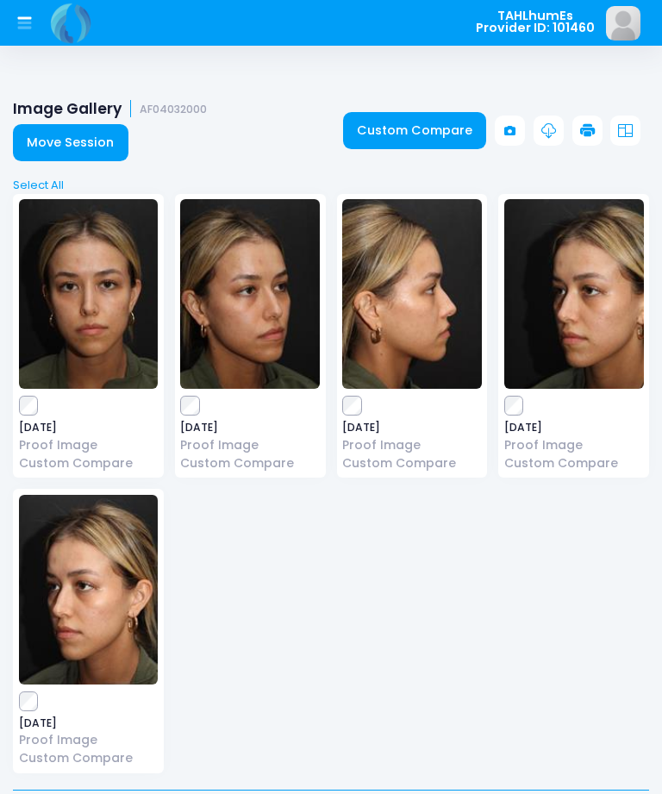
click at [445, 125] on link "Custom Compare" at bounding box center [415, 130] width 144 height 37
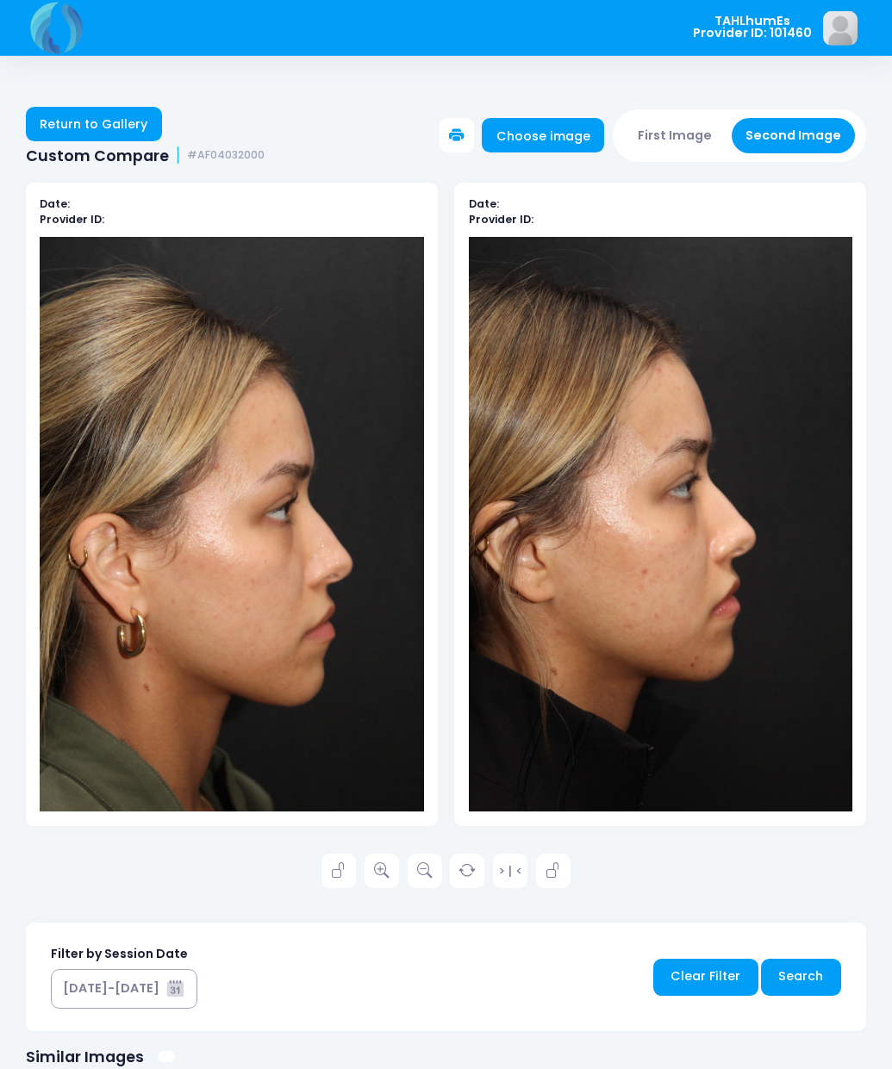
scroll to position [30, 0]
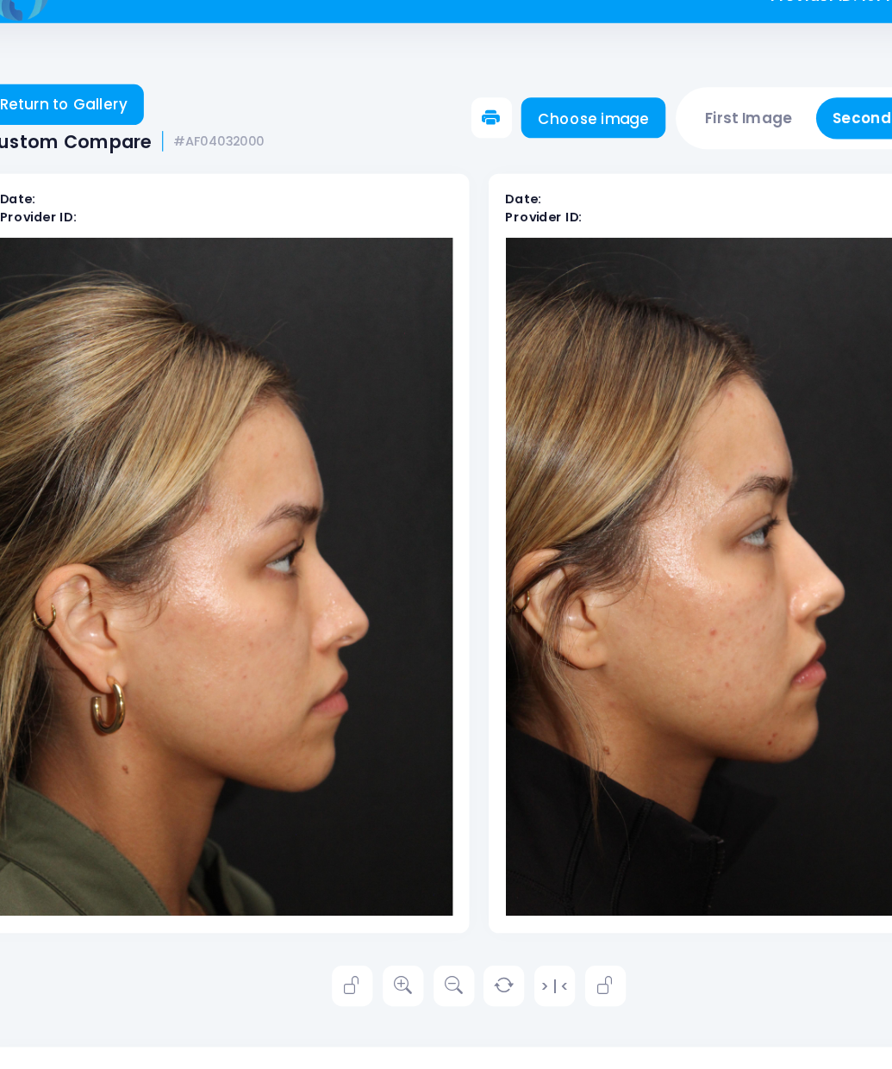
click at [364, 855] on link at bounding box center [381, 872] width 34 height 34
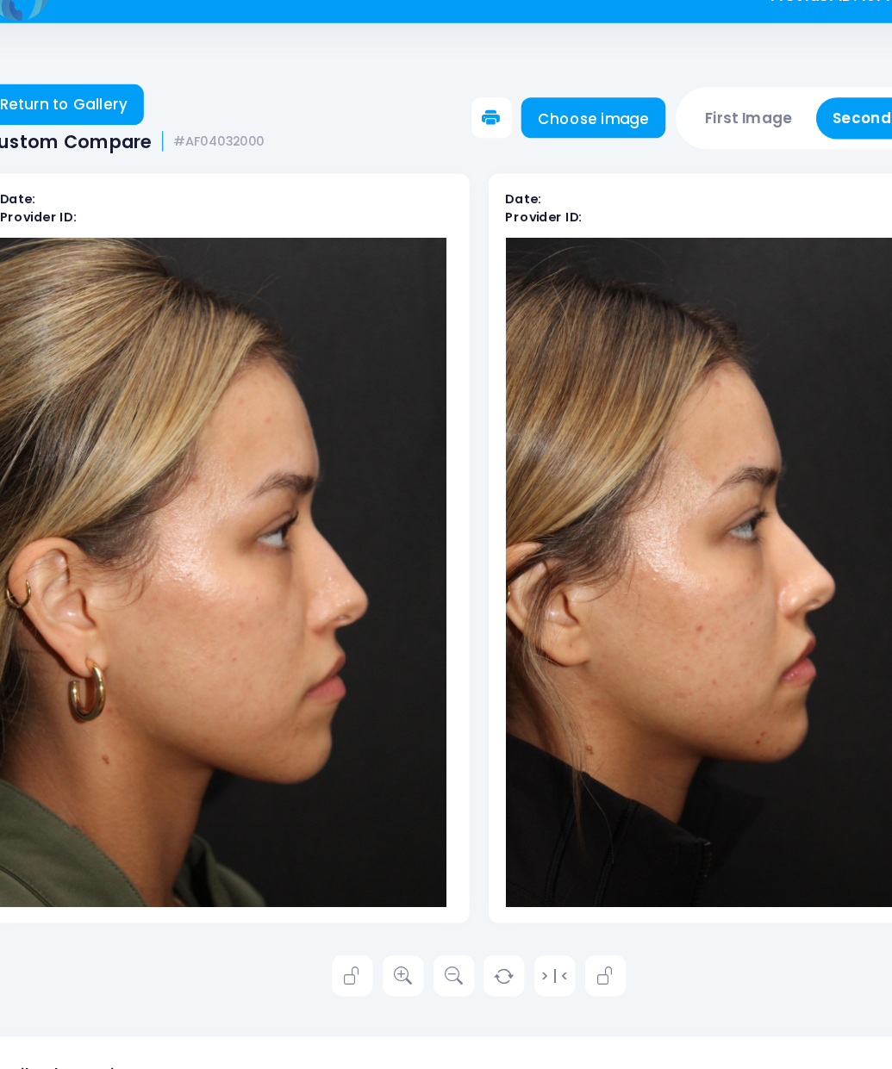
click at [85, 108] on link "Return to Gallery" at bounding box center [94, 125] width 136 height 34
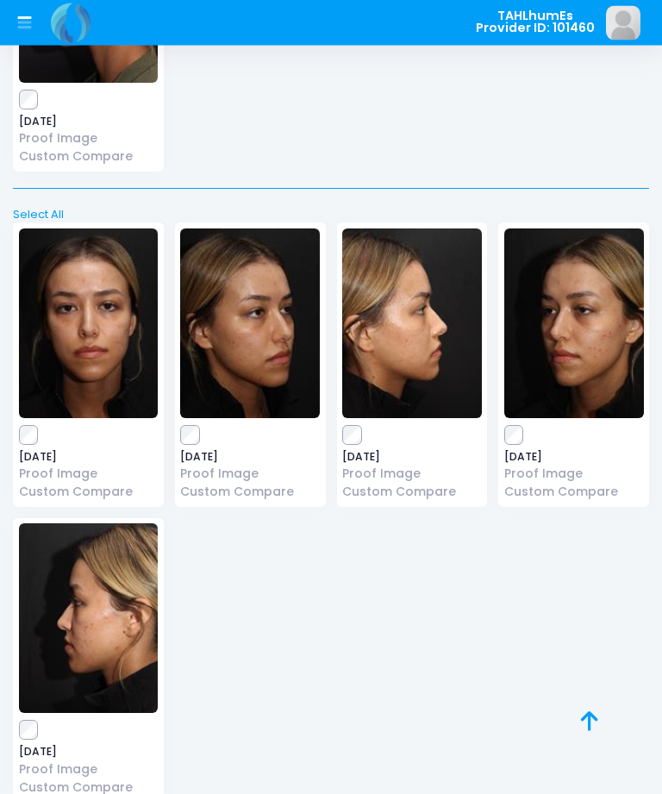
scroll to position [1898, 0]
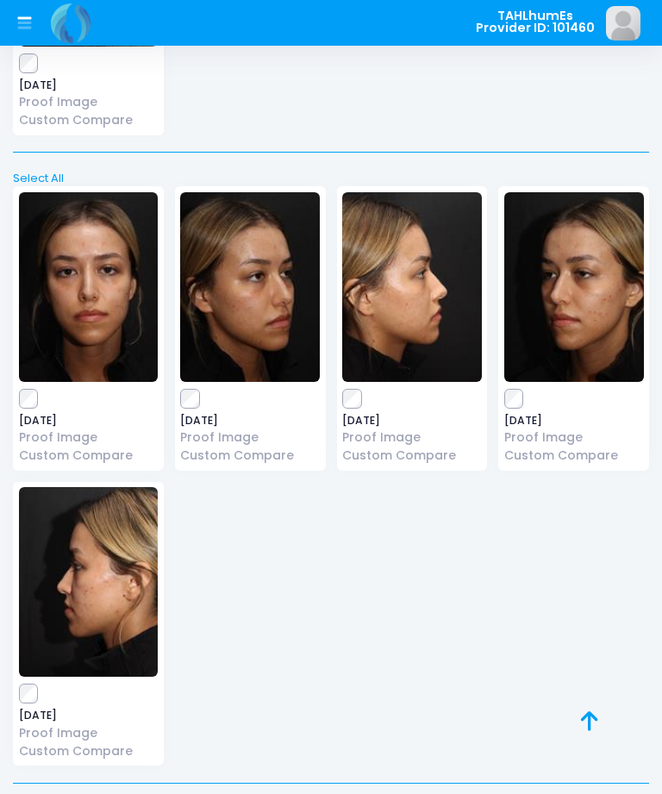
click at [22, 702] on div "2025-09-26 Proof Image Custom Compare" at bounding box center [88, 624] width 151 height 284
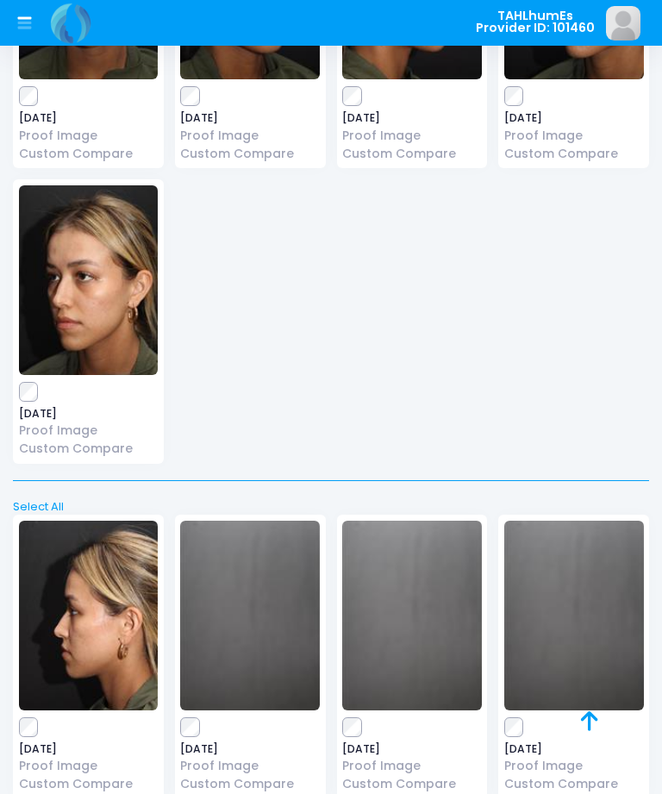
scroll to position [0, 0]
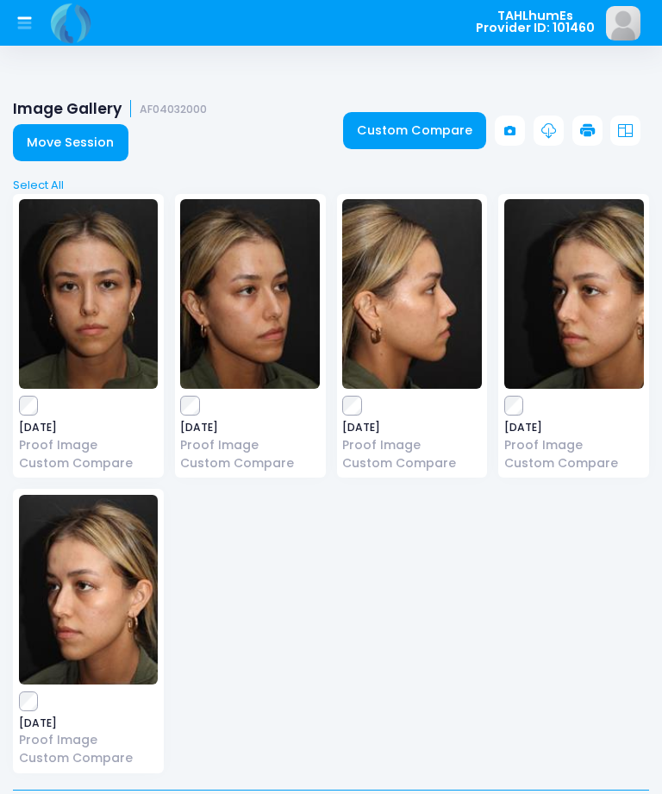
click at [433, 133] on link "Custom Compare" at bounding box center [415, 130] width 144 height 37
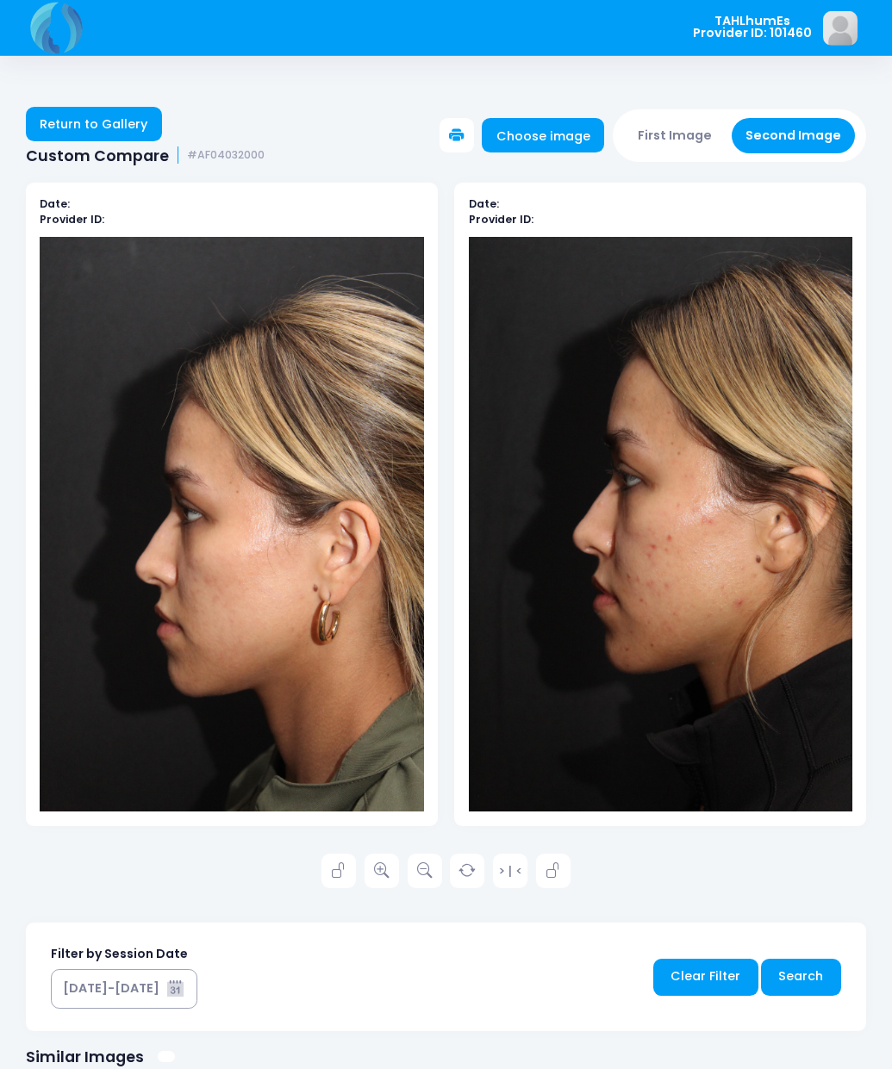
scroll to position [30, 0]
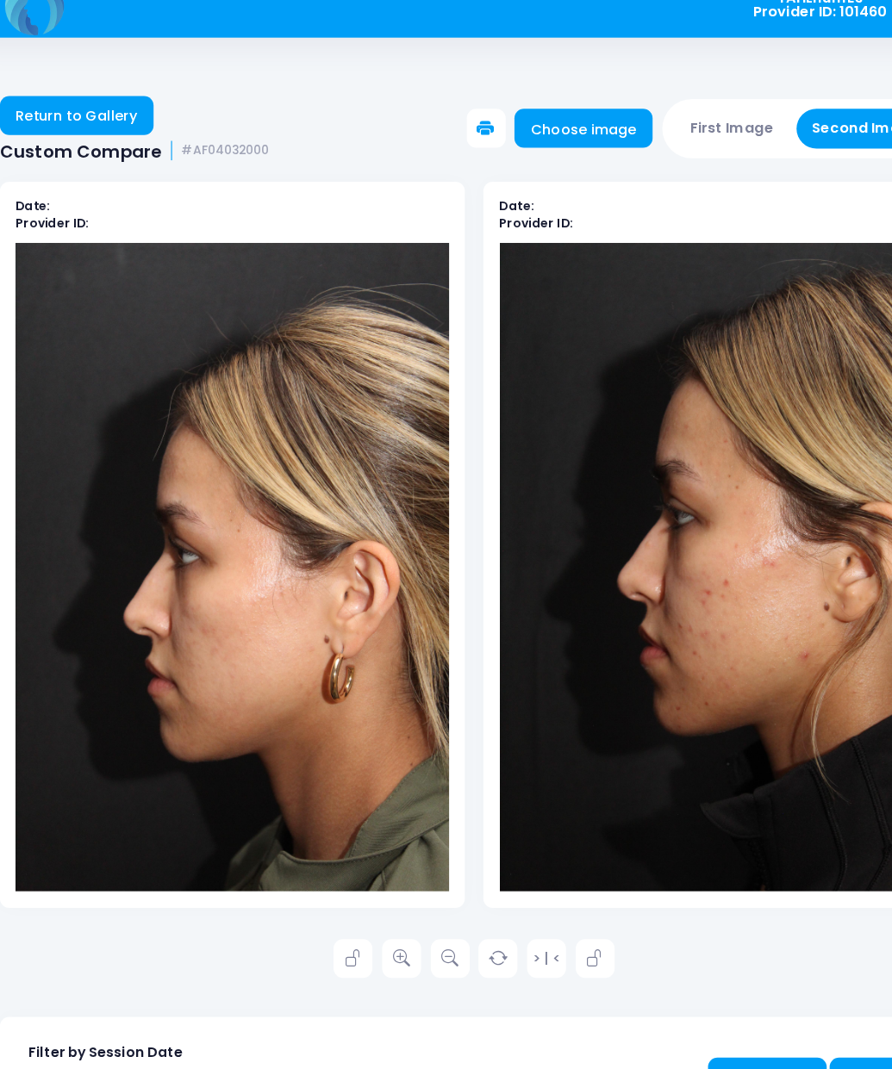
click at [104, 109] on link "Return to Gallery" at bounding box center [94, 125] width 136 height 34
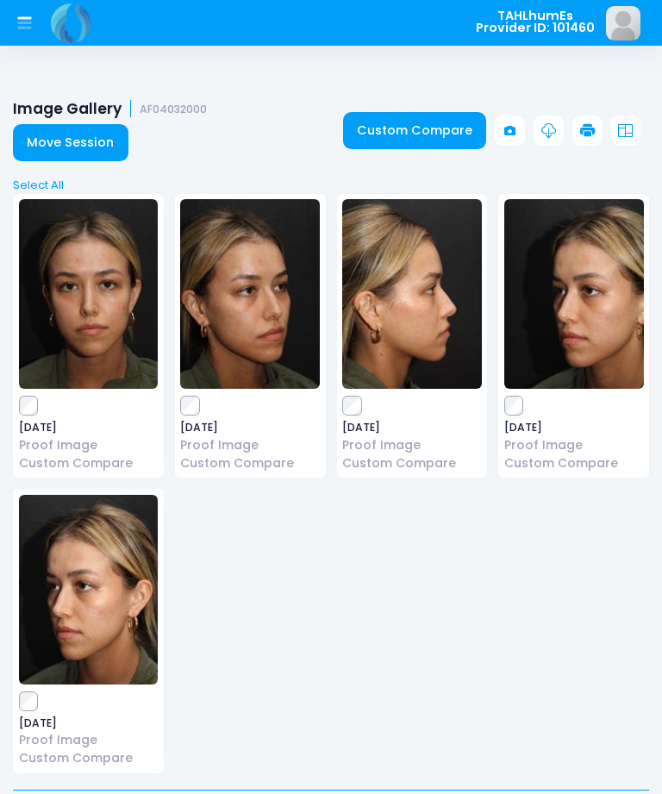
click at [425, 129] on link "Custom Compare" at bounding box center [415, 130] width 144 height 37
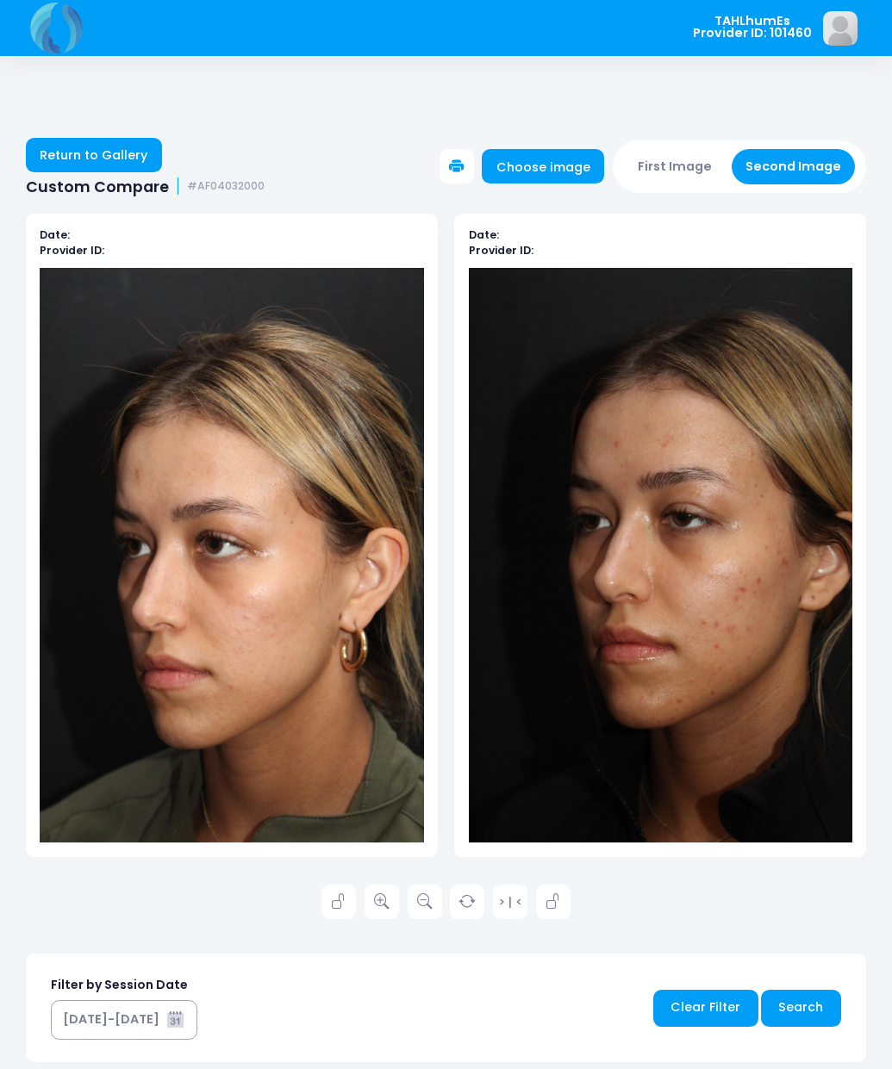
scroll to position [31, 0]
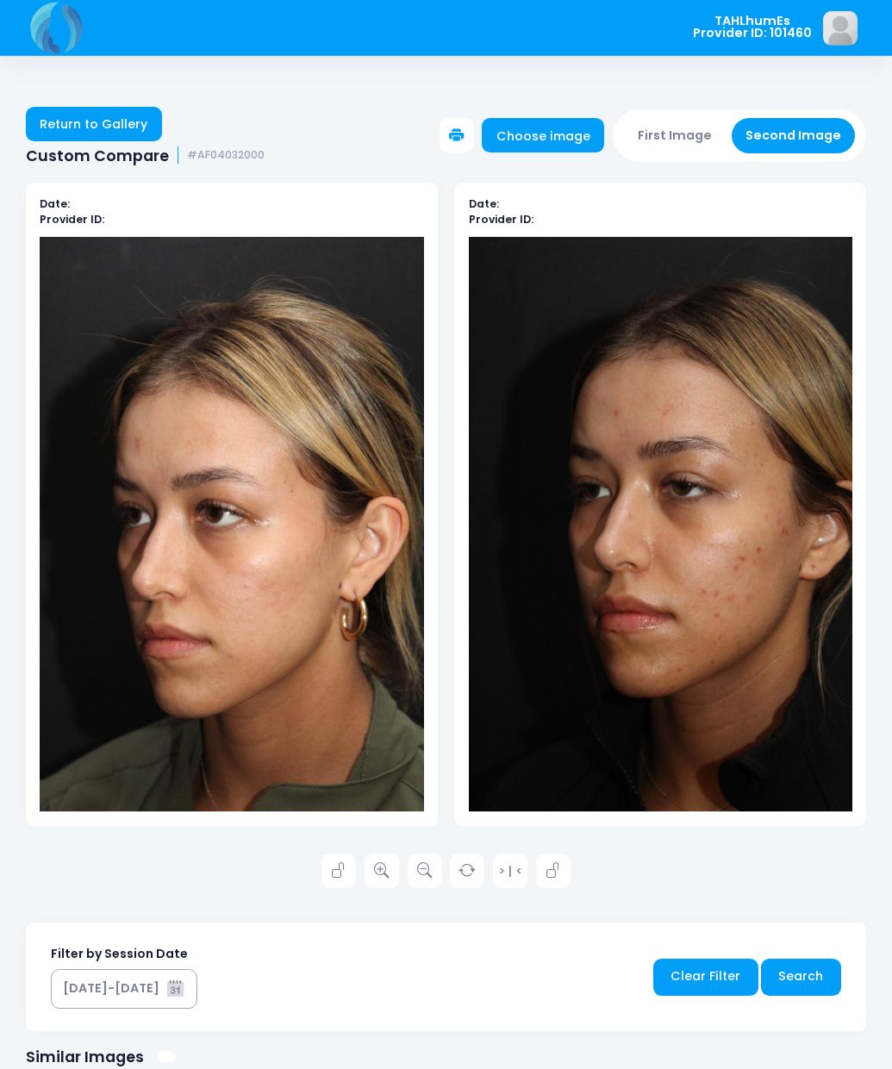
click at [126, 128] on link "Return to Gallery" at bounding box center [94, 124] width 136 height 34
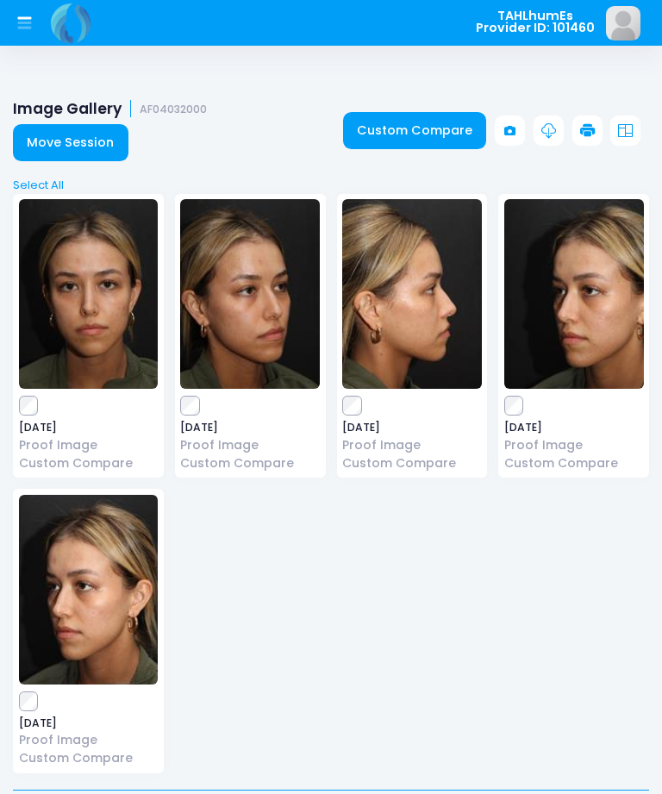
click at [421, 139] on link "Custom Compare" at bounding box center [415, 130] width 144 height 37
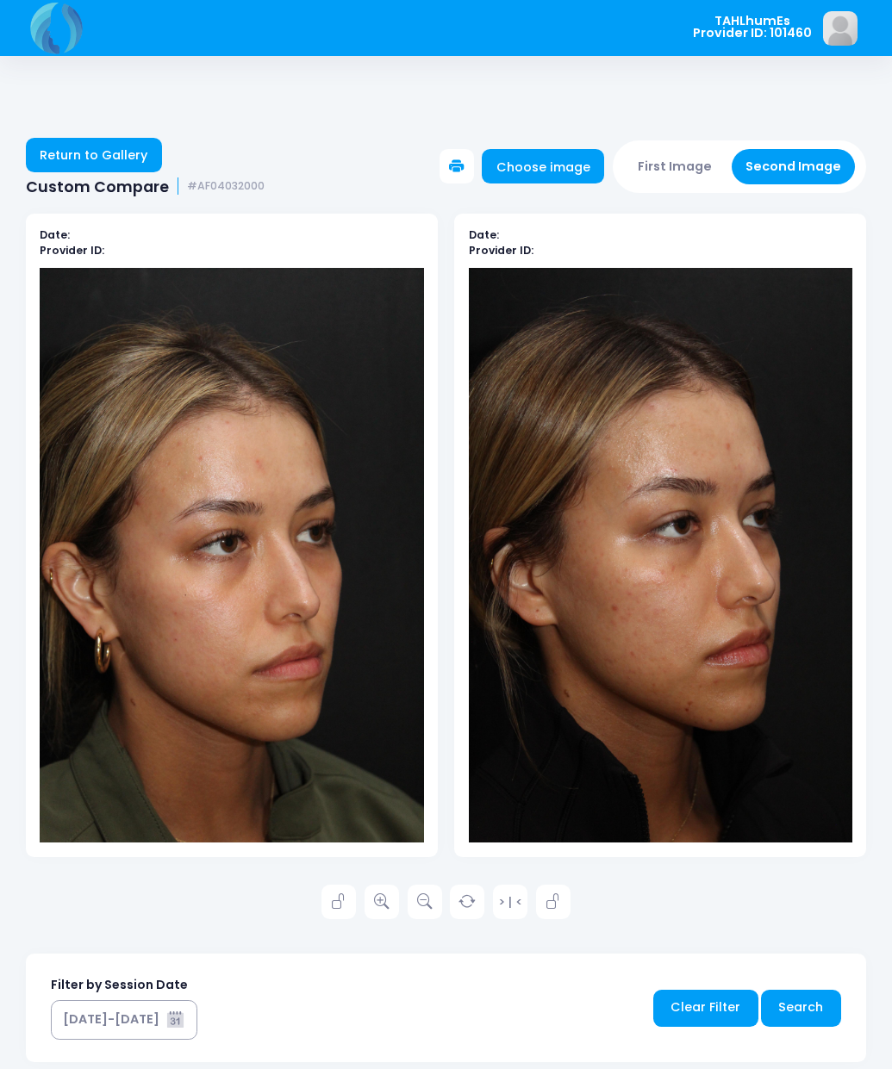
scroll to position [31, 0]
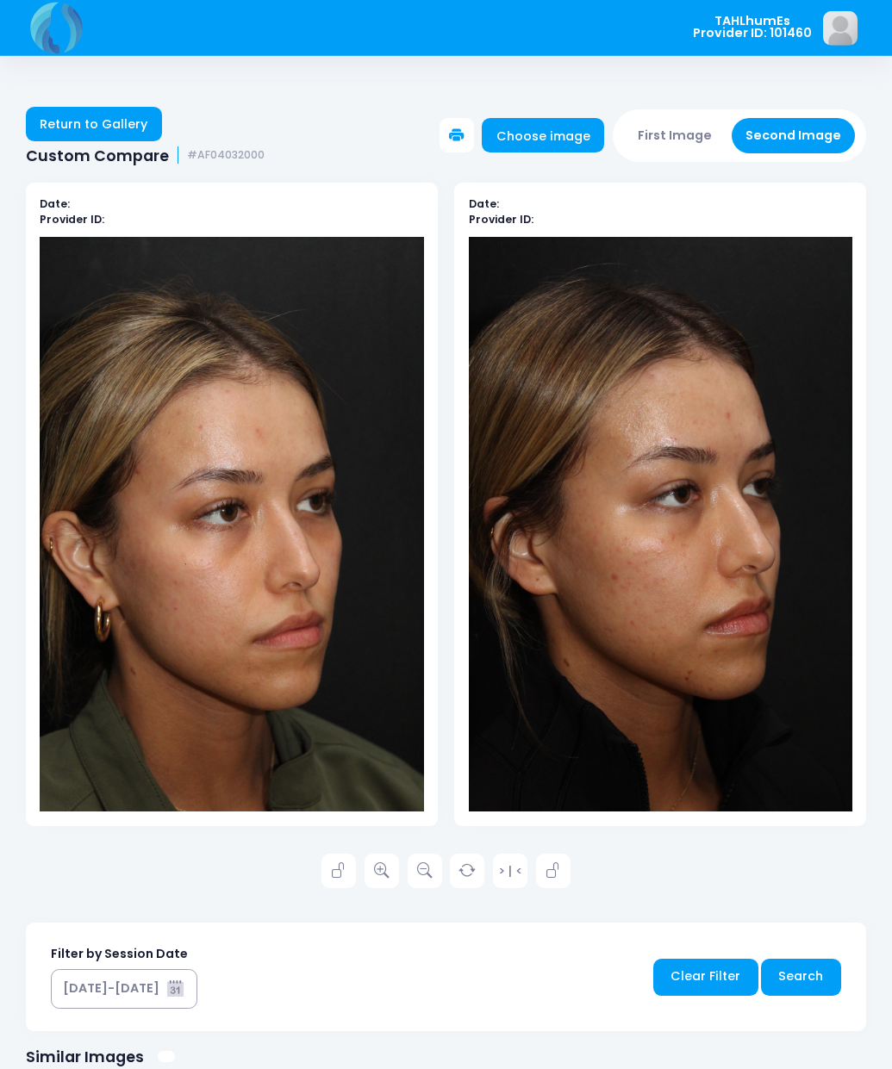
click at [103, 115] on link "Return to Gallery" at bounding box center [94, 124] width 136 height 34
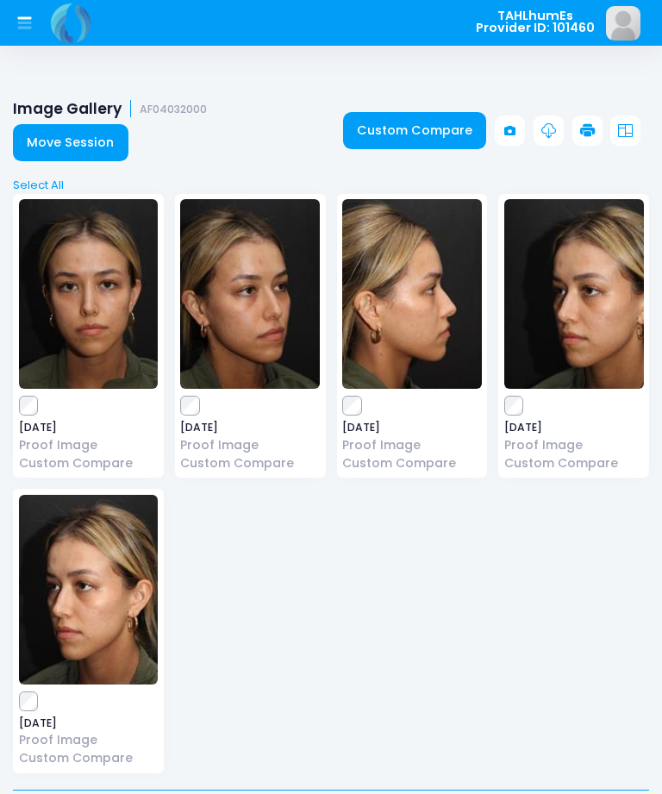
click at [428, 134] on link "Custom Compare" at bounding box center [415, 130] width 144 height 37
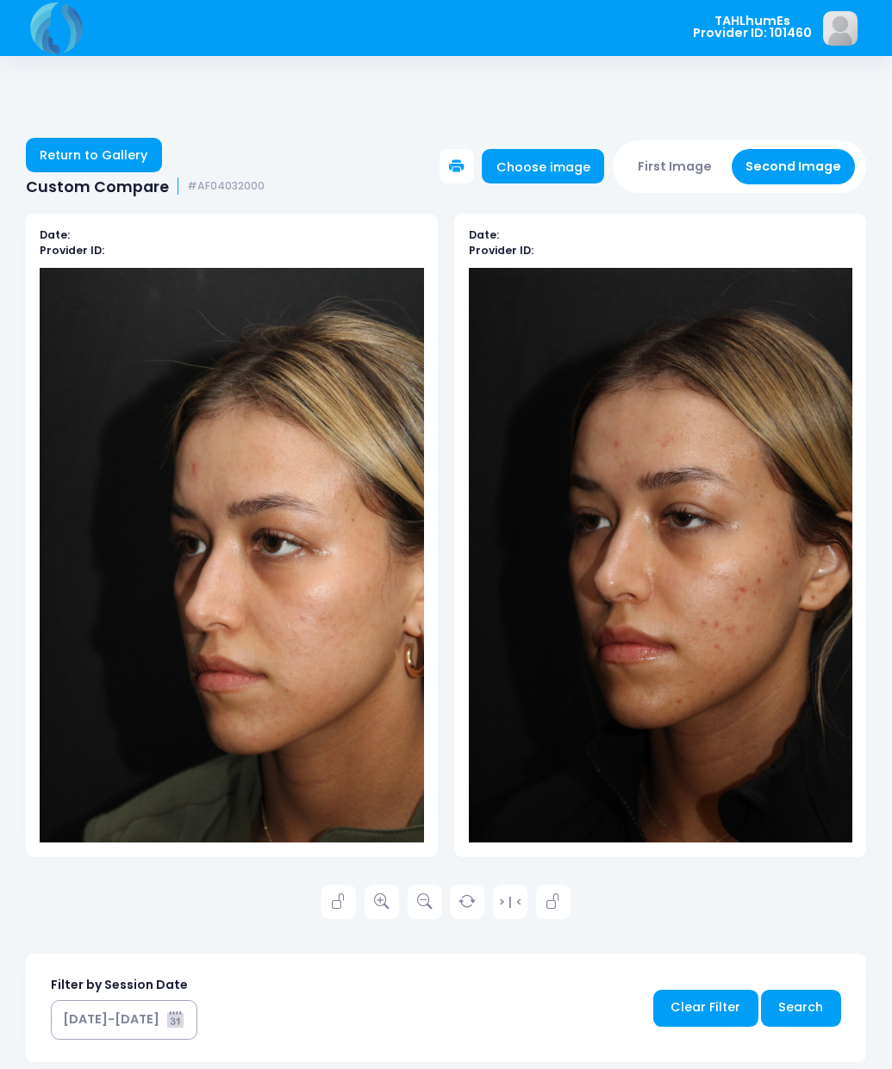
scroll to position [31, 0]
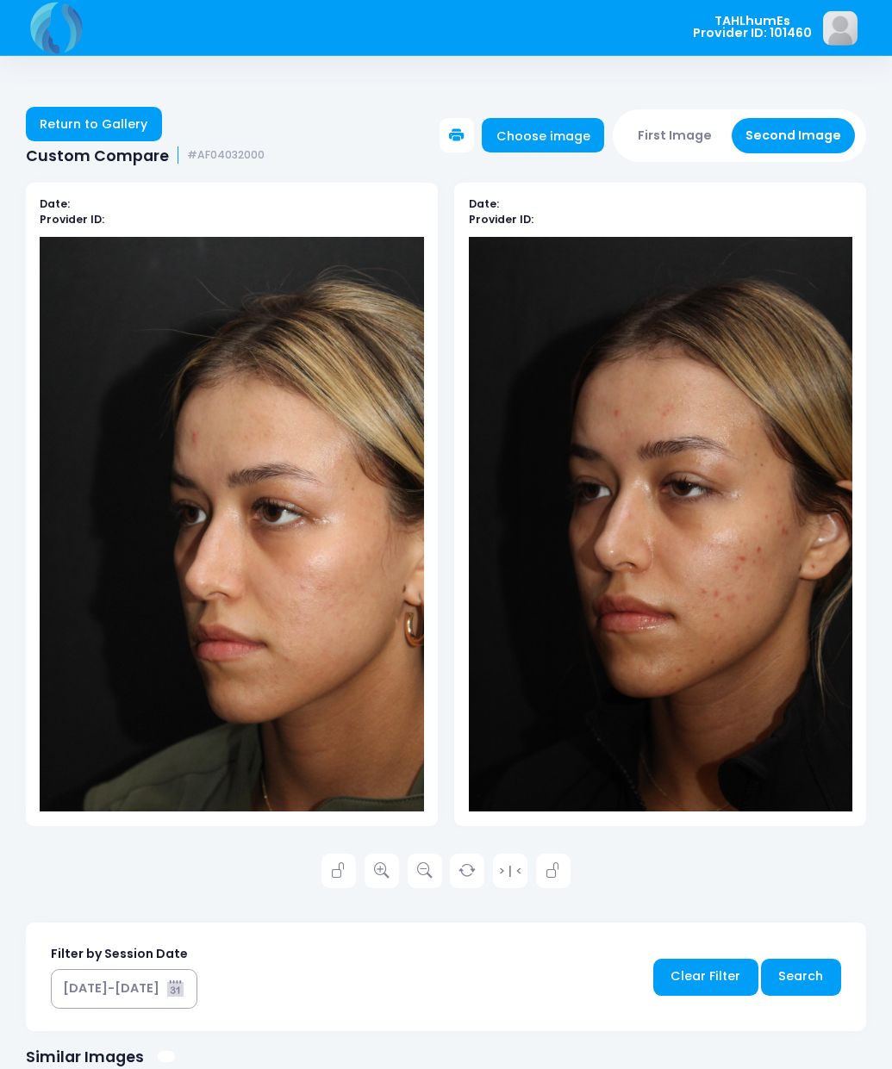
click at [377, 874] on icon at bounding box center [382, 871] width 16 height 16
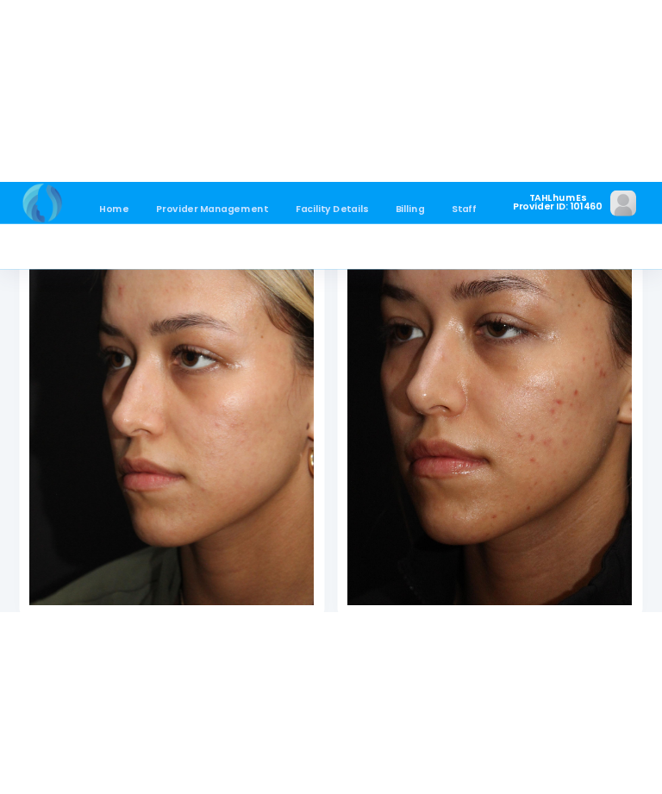
scroll to position [180, 0]
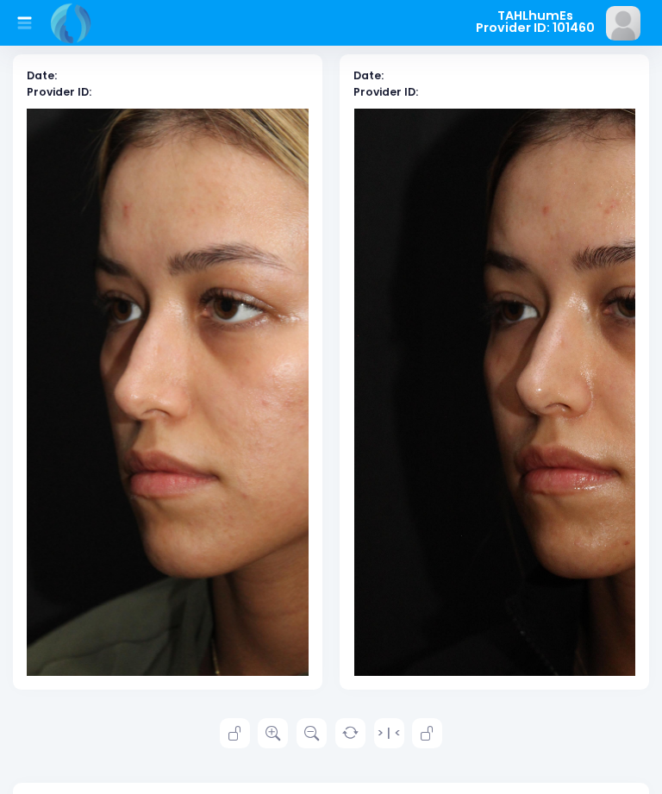
click at [310, 727] on icon at bounding box center [311, 733] width 15 height 15
